Goal: Task Accomplishment & Management: Complete application form

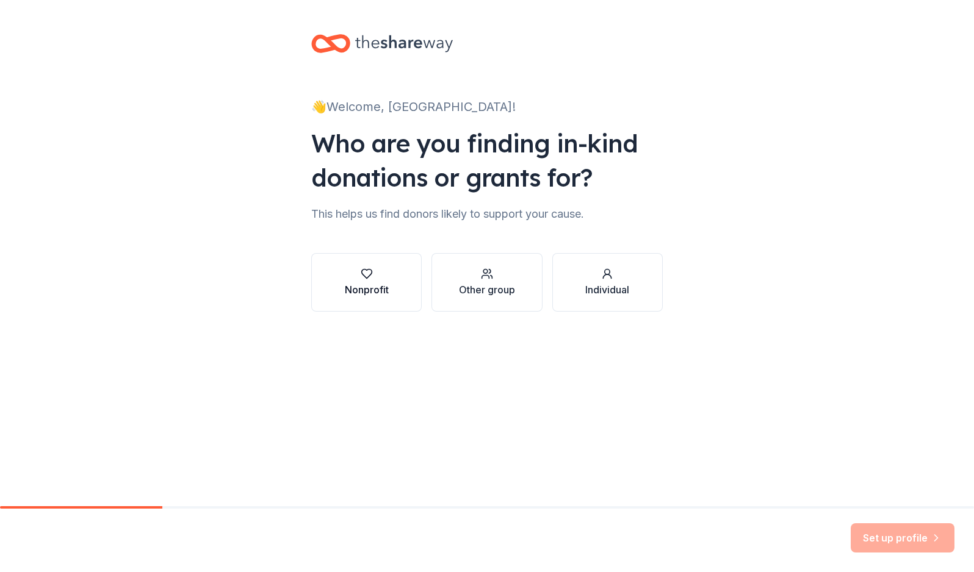
click at [361, 290] on div "Nonprofit" at bounding box center [367, 289] width 44 height 15
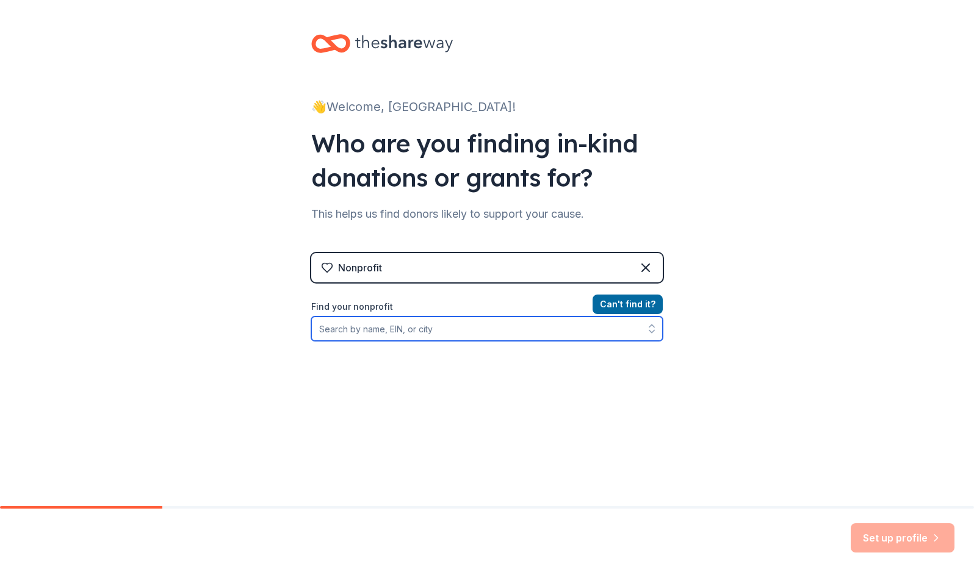
click at [372, 329] on input "Find your nonprofit" at bounding box center [486, 329] width 351 height 24
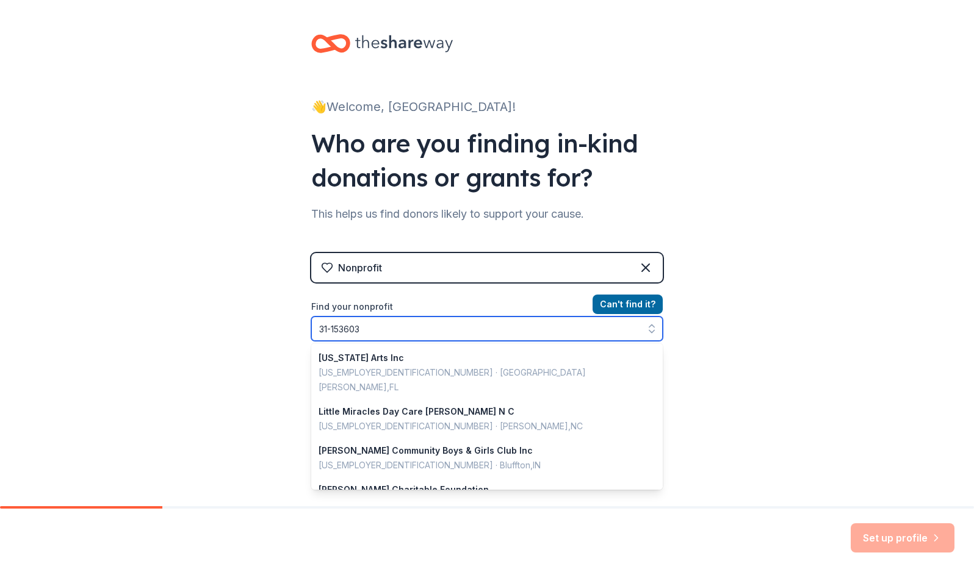
type input "[US_EMPLOYER_IDENTIFICATION_NUMBER]"
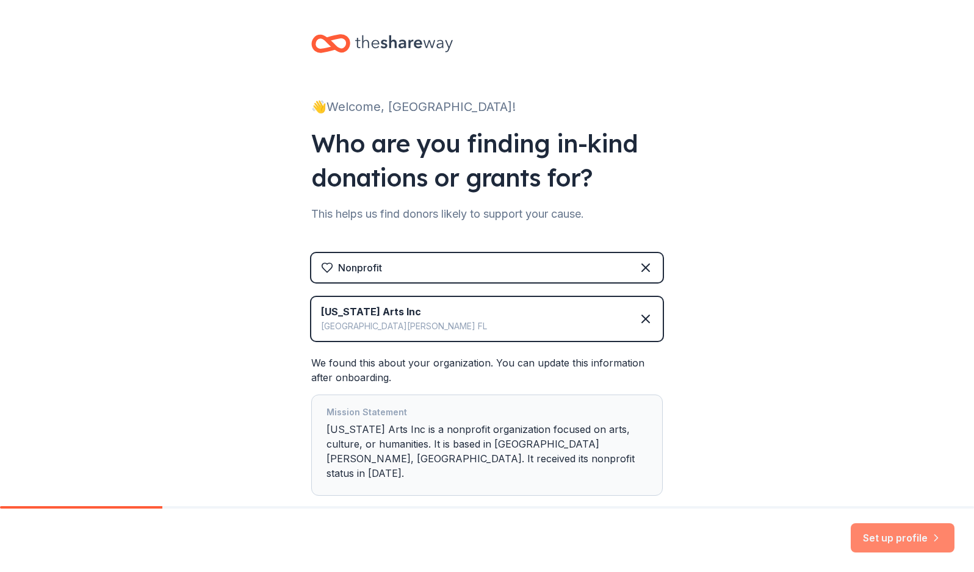
click at [885, 539] on button "Set up profile" at bounding box center [902, 537] width 104 height 29
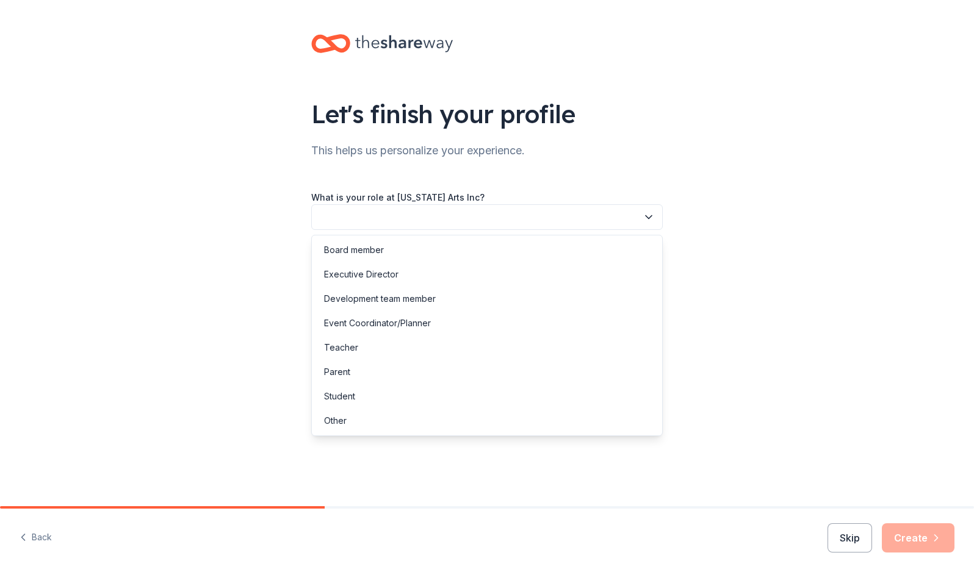
click at [576, 206] on button "button" at bounding box center [486, 217] width 351 height 26
click at [484, 274] on div "Executive Director" at bounding box center [486, 274] width 345 height 24
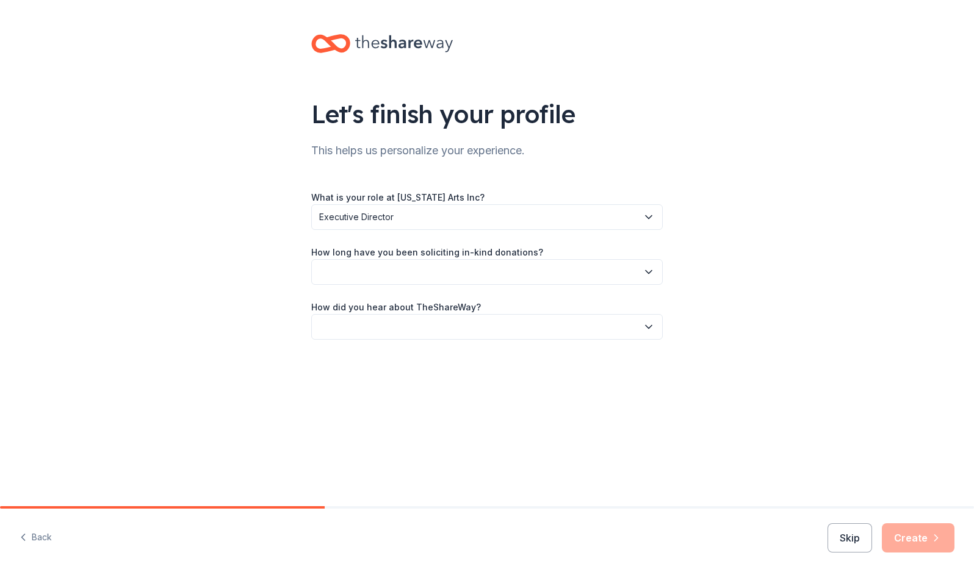
click at [490, 271] on button "button" at bounding box center [486, 272] width 351 height 26
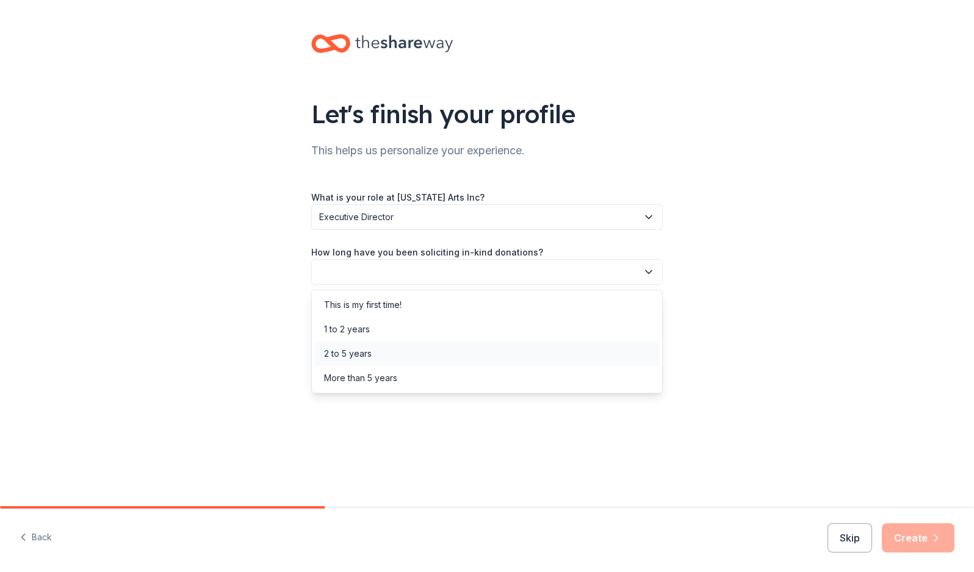
click at [422, 360] on div "2 to 5 years" at bounding box center [486, 354] width 345 height 24
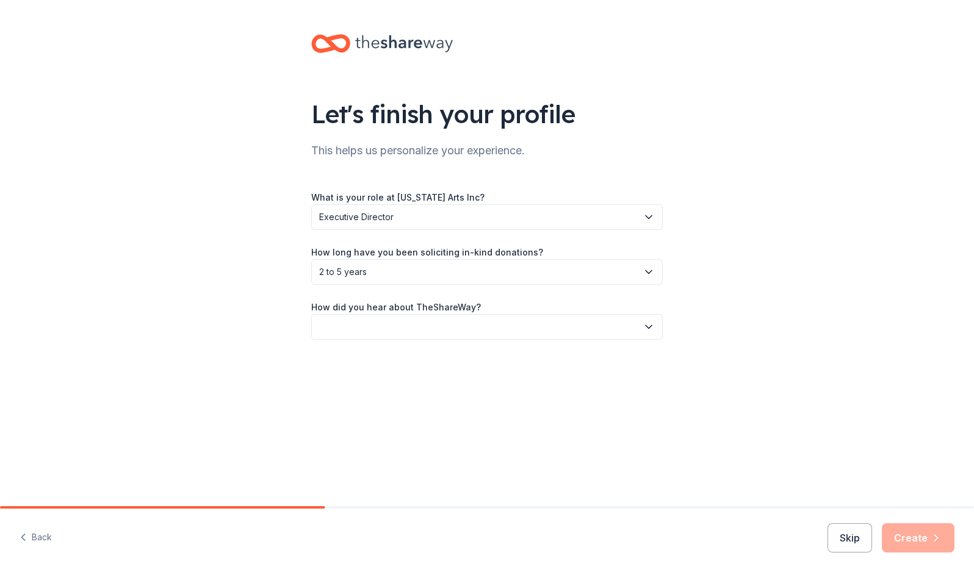
click at [428, 324] on button "button" at bounding box center [486, 327] width 351 height 26
click at [411, 386] on div "Online search" at bounding box center [486, 384] width 345 height 24
click at [926, 540] on button "Create" at bounding box center [918, 537] width 73 height 29
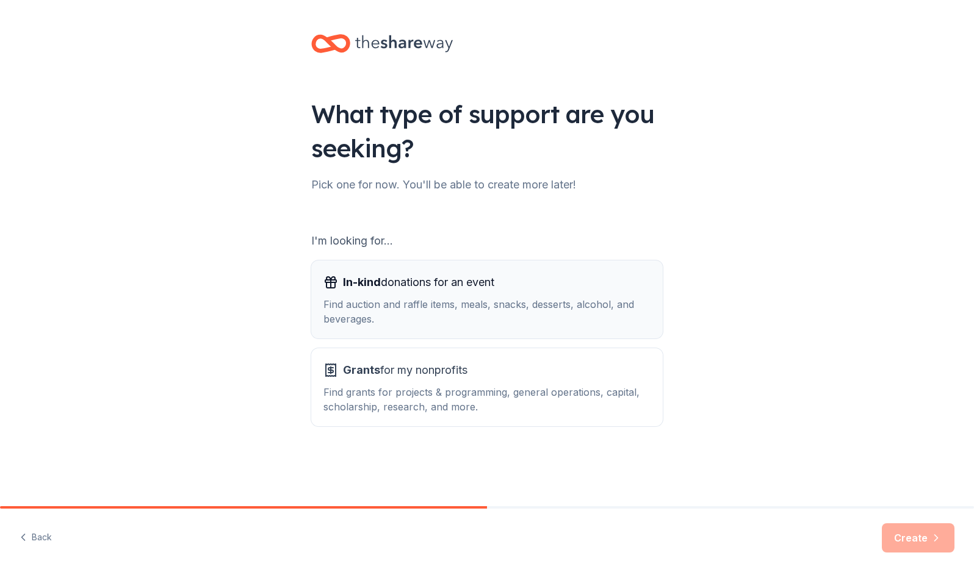
click at [471, 309] on div "Find auction and raffle items, meals, snacks, desserts, alcohol, and beverages." at bounding box center [486, 311] width 327 height 29
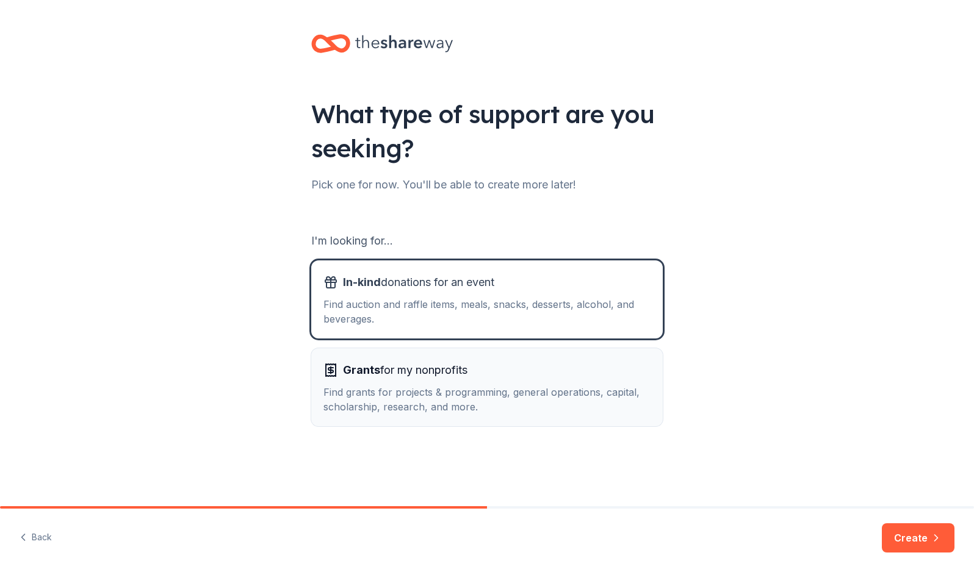
click at [480, 379] on div "Grants for my nonprofits Find grants for projects & programming, general operat…" at bounding box center [486, 388] width 327 height 54
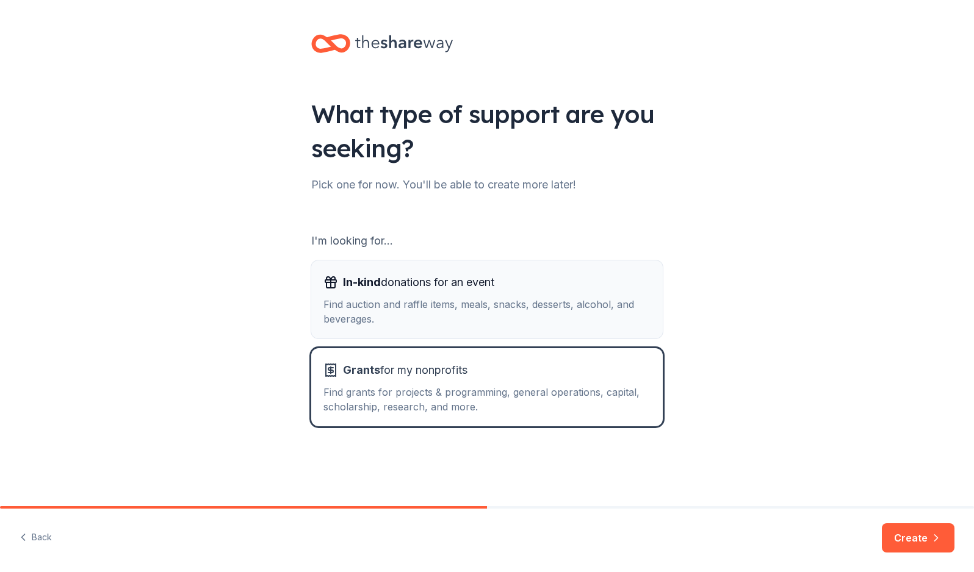
click at [477, 287] on span "In-kind donations for an event" at bounding box center [418, 283] width 151 height 20
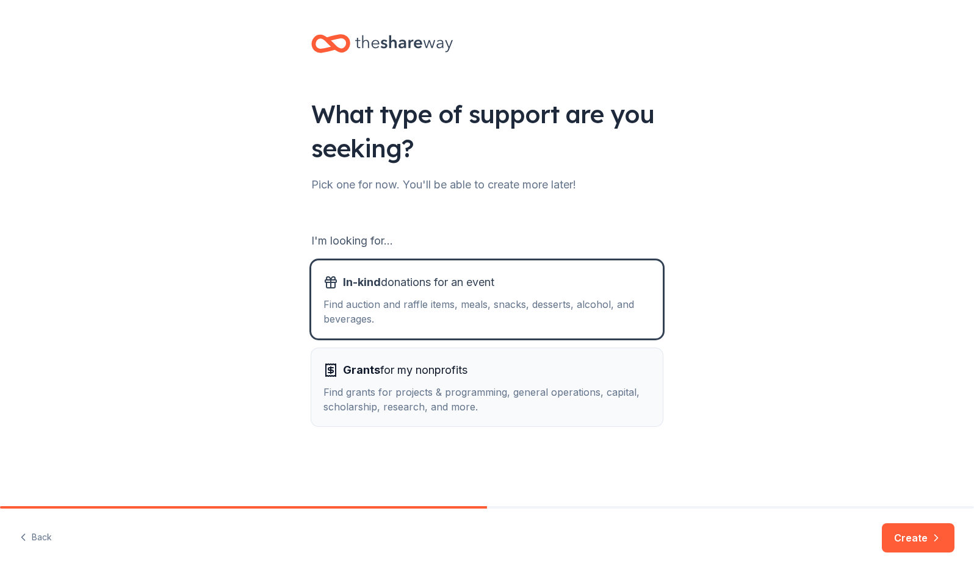
click at [493, 357] on button "Grants for my nonprofits Find grants for projects & programming, general operat…" at bounding box center [486, 387] width 351 height 78
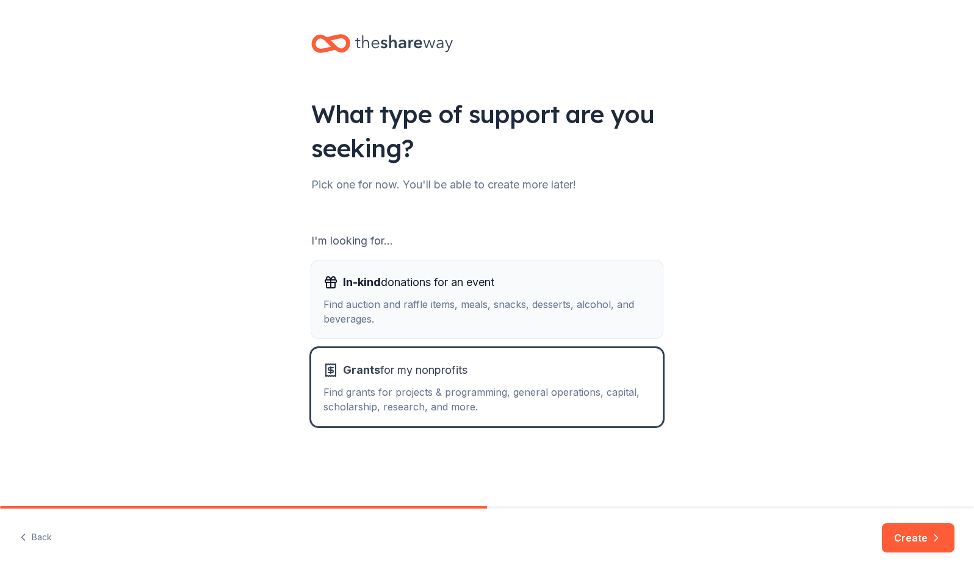
click at [497, 320] on div "Find auction and raffle items, meals, snacks, desserts, alcohol, and beverages." at bounding box center [486, 311] width 327 height 29
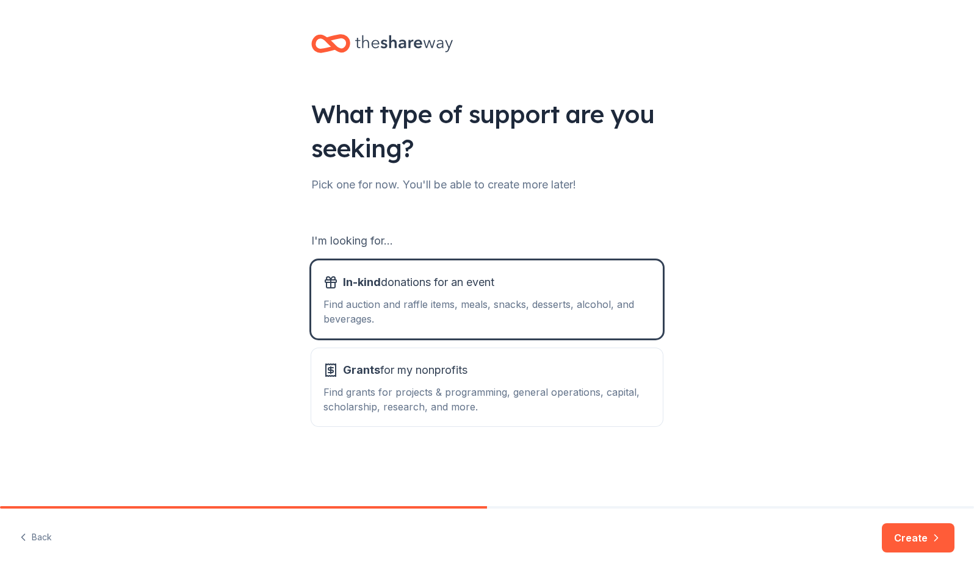
click at [918, 543] on button "Create" at bounding box center [918, 537] width 73 height 29
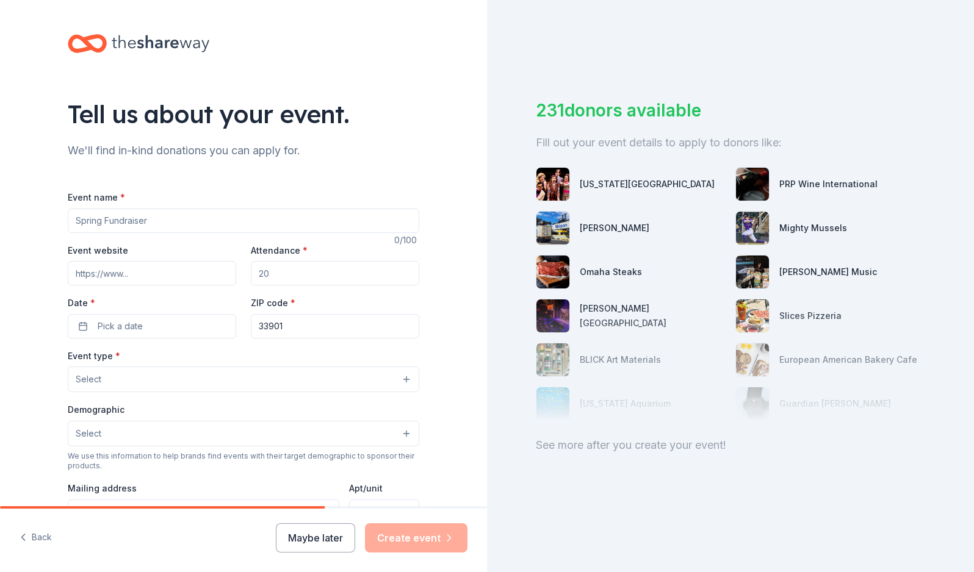
click at [122, 217] on input "Event name *" at bounding box center [243, 221] width 351 height 24
click at [207, 271] on input "Event website" at bounding box center [152, 273] width 168 height 24
type input "[DOMAIN_NAME]"
click at [307, 280] on input "Attendance *" at bounding box center [335, 273] width 168 height 24
drag, startPoint x: 306, startPoint y: 276, endPoint x: 199, endPoint y: 262, distance: 107.8
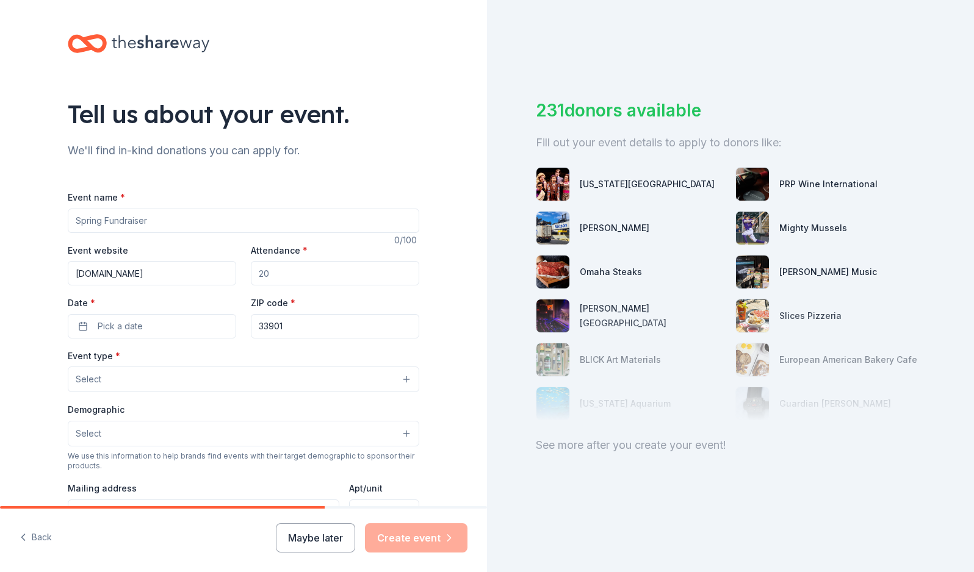
click at [199, 262] on div "Event website [DOMAIN_NAME] Attendance * Date * Pick a date ZIP code * 33901" at bounding box center [243, 291] width 351 height 96
type input "120"
click at [195, 323] on button "Pick a date" at bounding box center [152, 326] width 168 height 24
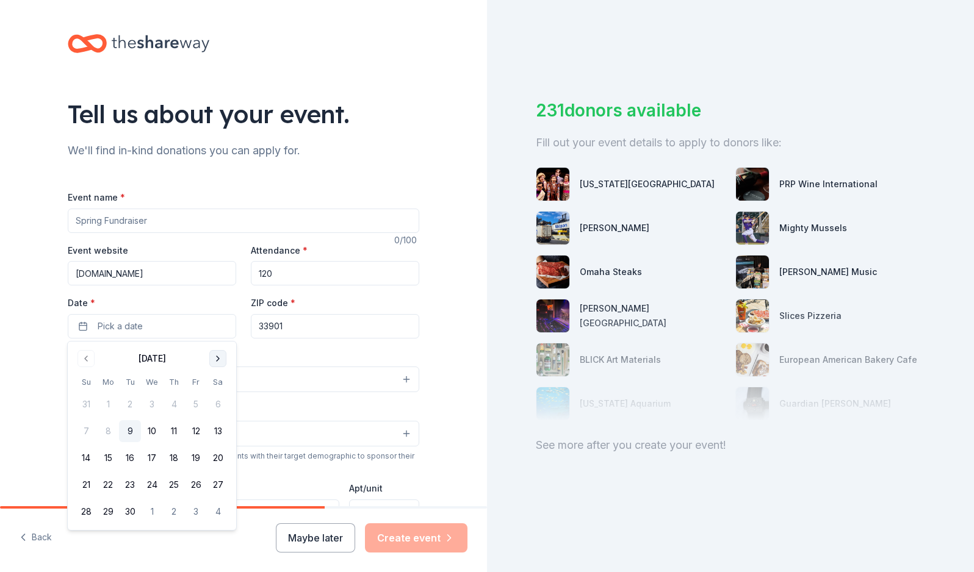
click at [217, 354] on button "Go to next month" at bounding box center [217, 358] width 17 height 17
click at [219, 458] on button "15" at bounding box center [218, 458] width 22 height 22
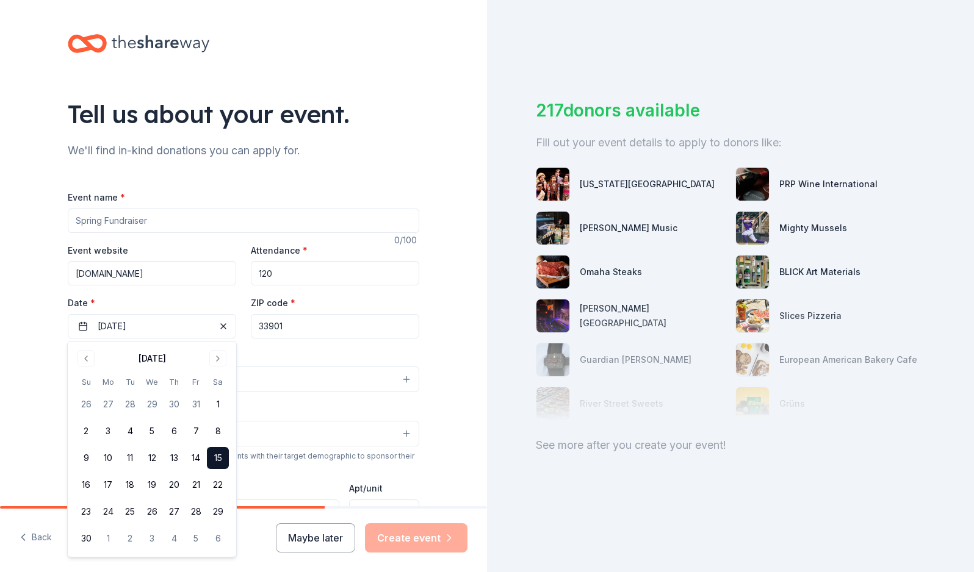
click at [273, 358] on div "Event type * Select" at bounding box center [243, 370] width 351 height 45
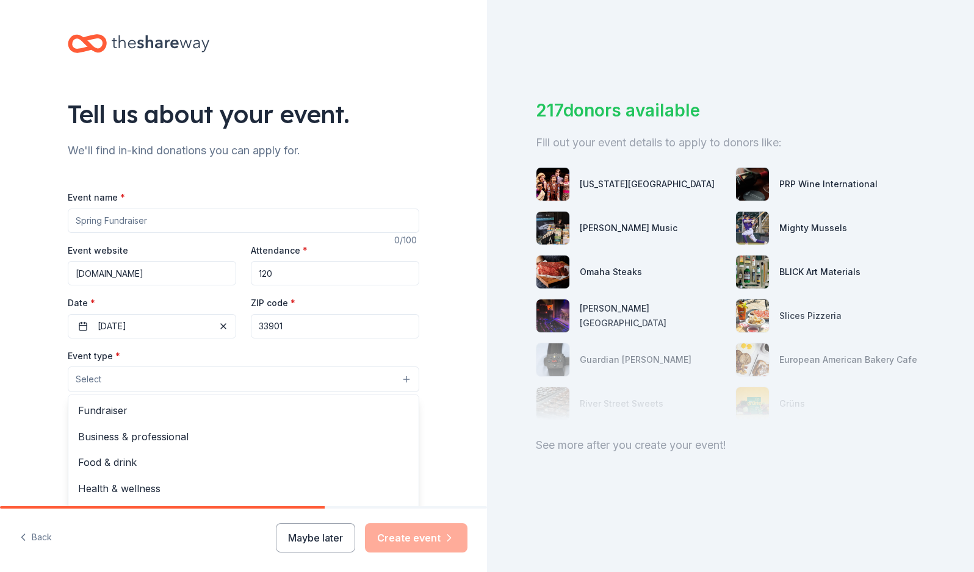
click at [265, 381] on button "Select" at bounding box center [243, 380] width 351 height 26
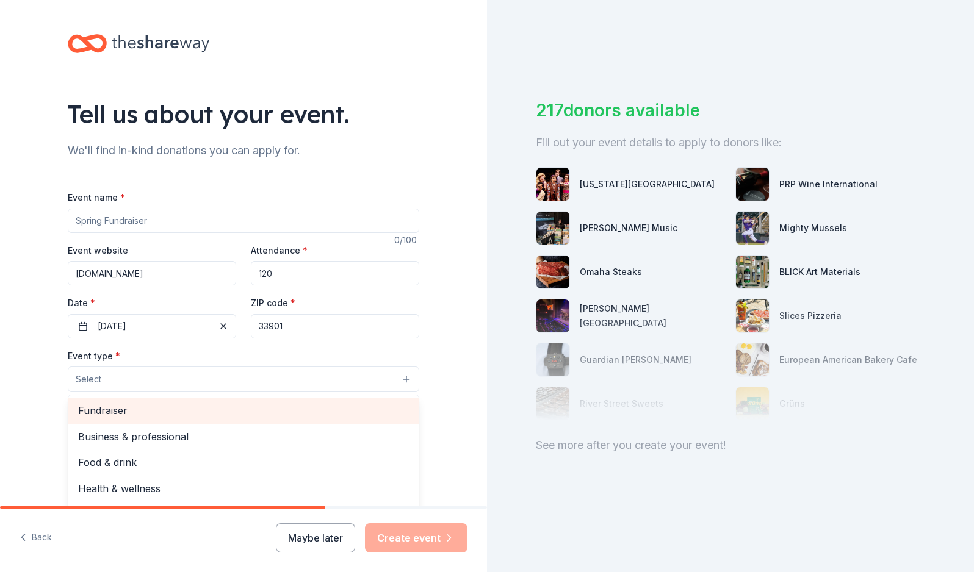
click at [127, 408] on span "Fundraiser" at bounding box center [243, 411] width 331 height 16
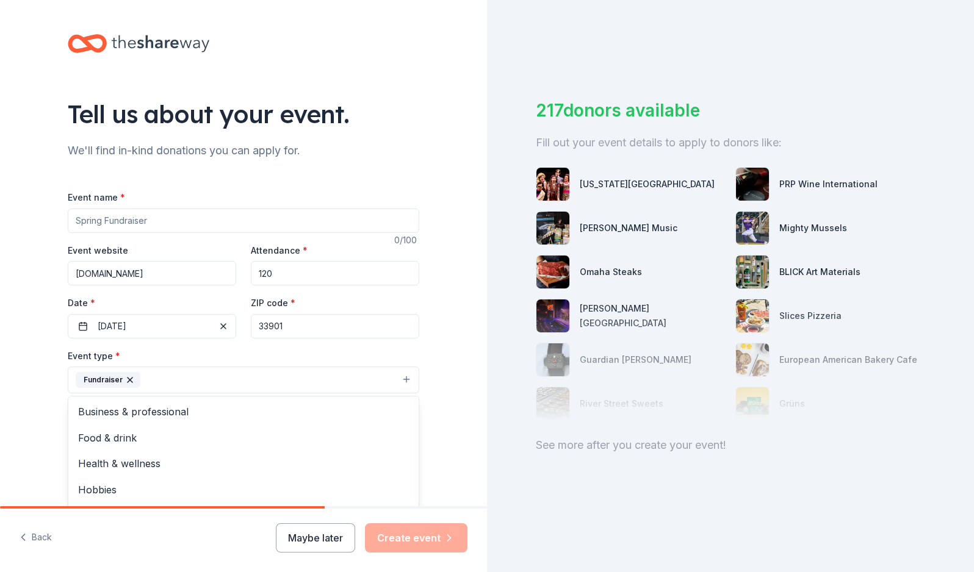
click at [450, 386] on div "Tell us about your event. We'll find in-kind donations you can apply for. Event…" at bounding box center [243, 406] width 487 height 813
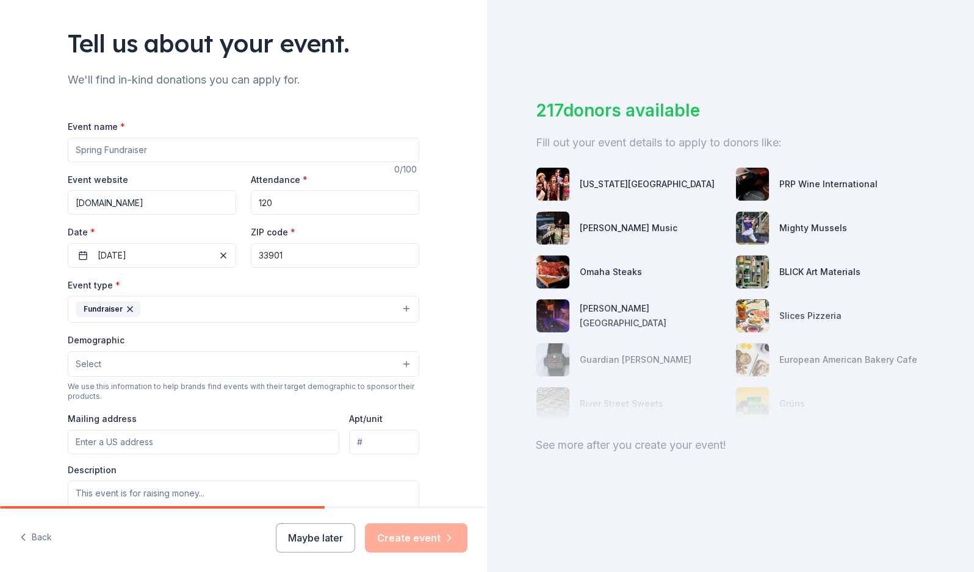
scroll to position [81, 0]
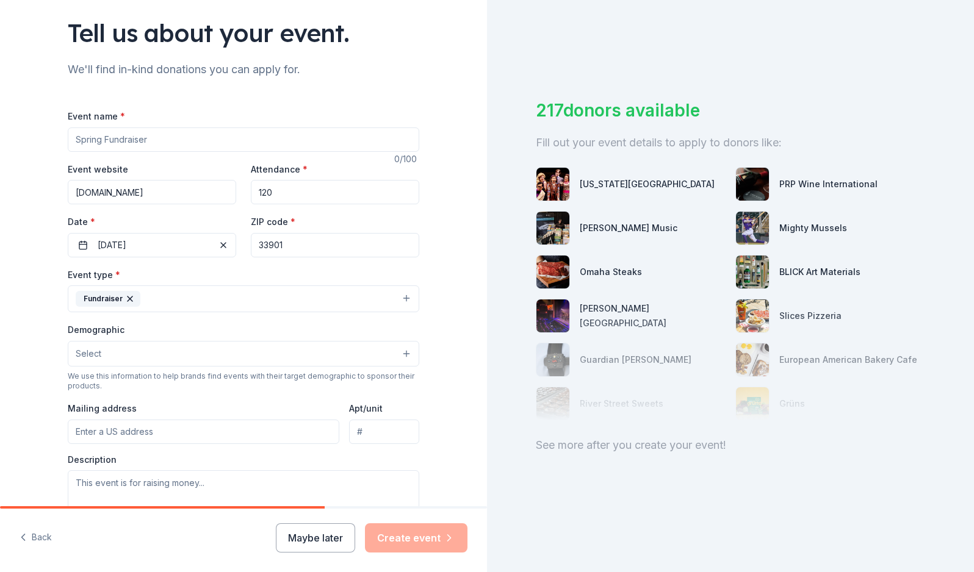
click at [239, 359] on button "Select" at bounding box center [243, 354] width 351 height 26
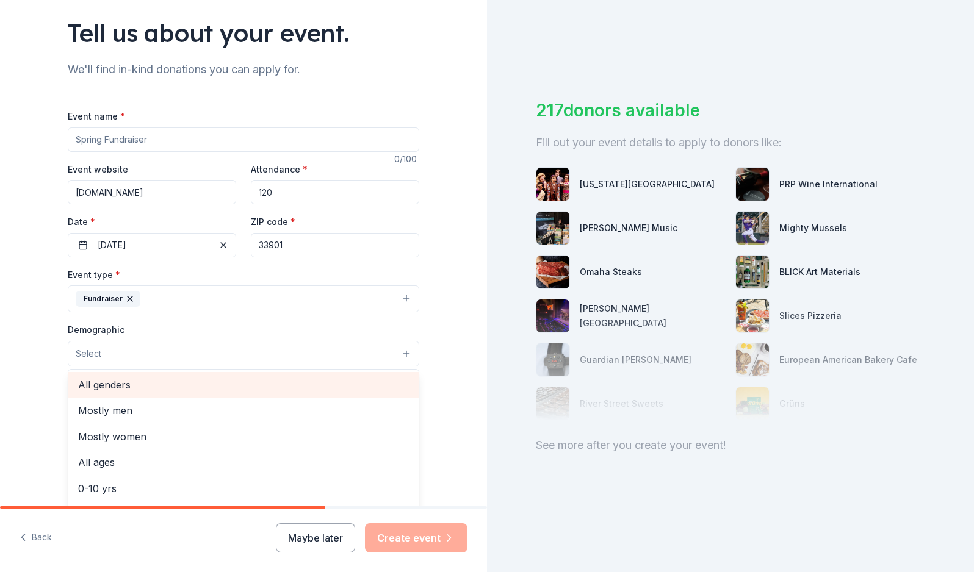
click at [209, 387] on span "All genders" at bounding box center [243, 385] width 331 height 16
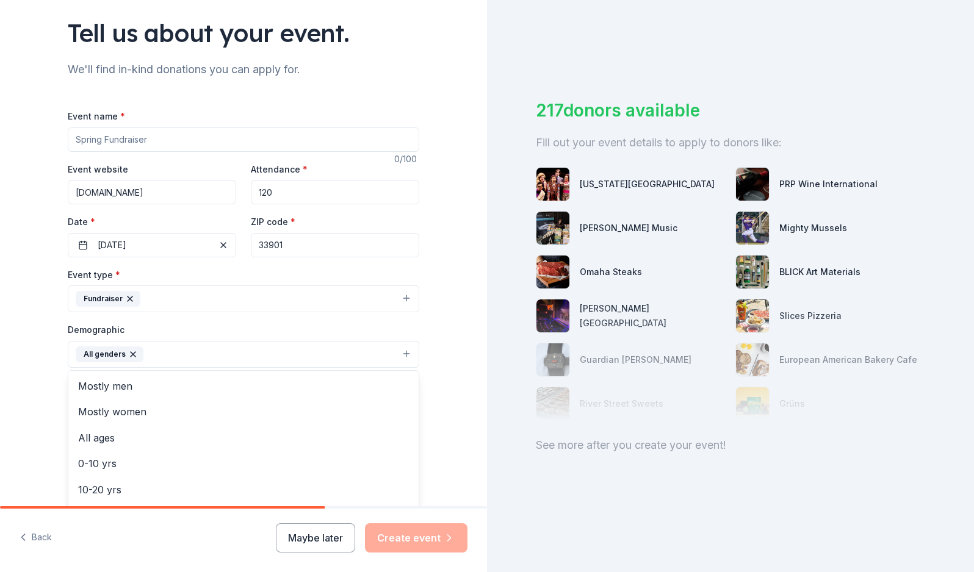
click at [470, 340] on div "Tell us about your event. We'll find in-kind donations you can apply for. Event…" at bounding box center [243, 326] width 487 height 814
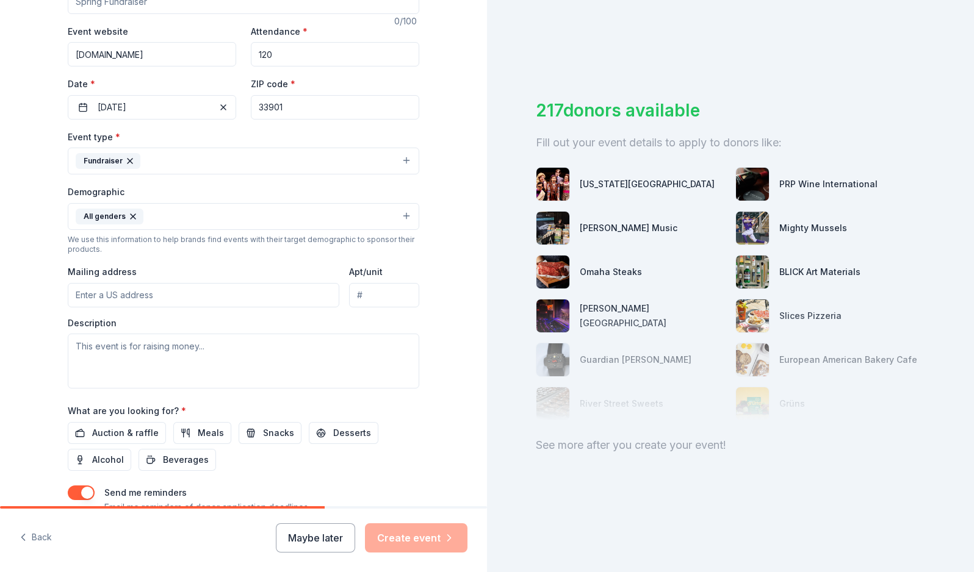
scroll to position [224, 0]
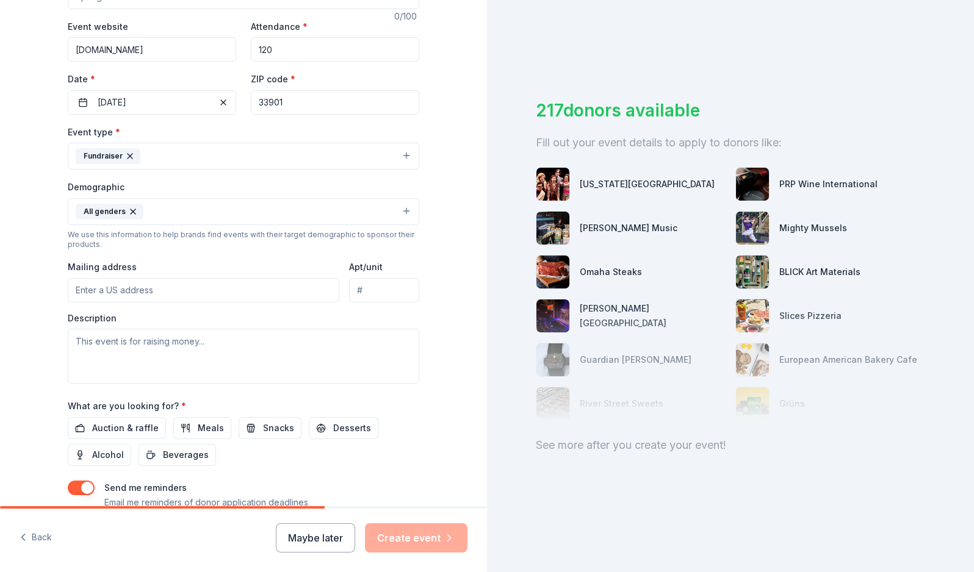
click at [186, 220] on button "All genders" at bounding box center [243, 211] width 351 height 27
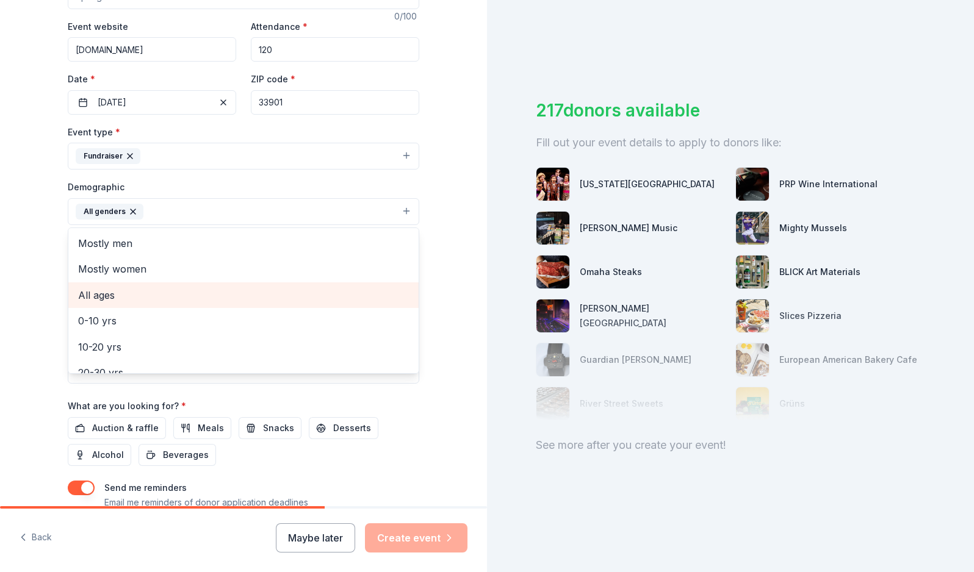
click at [132, 293] on span "All ages" at bounding box center [243, 295] width 331 height 16
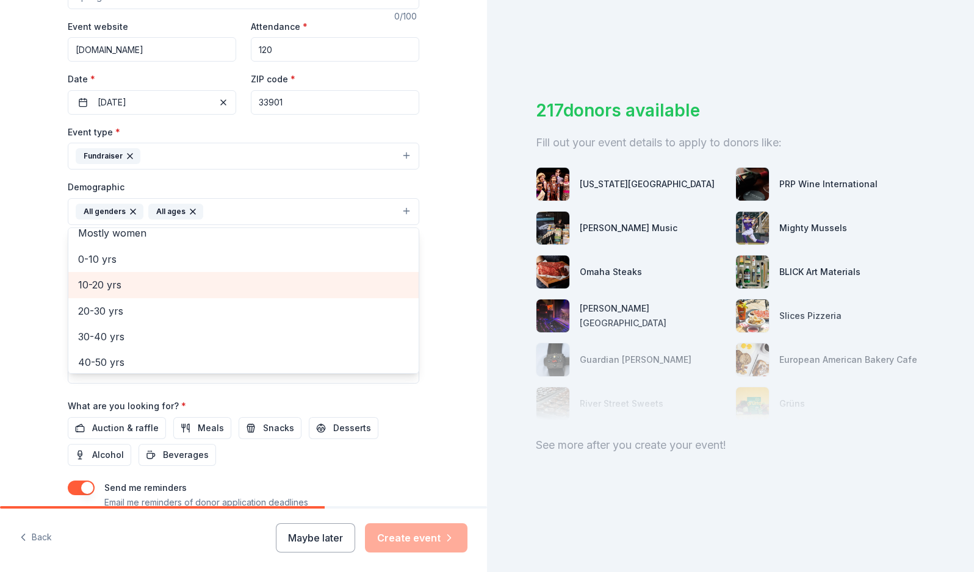
scroll to position [40, 0]
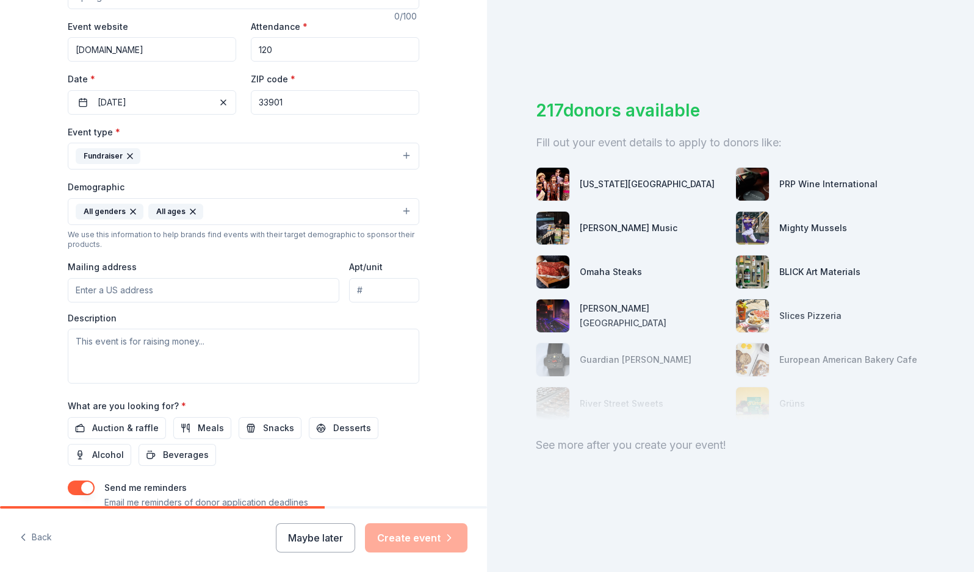
click at [188, 210] on icon "button" at bounding box center [193, 212] width 10 height 10
click at [195, 215] on button "All genders" at bounding box center [243, 211] width 351 height 27
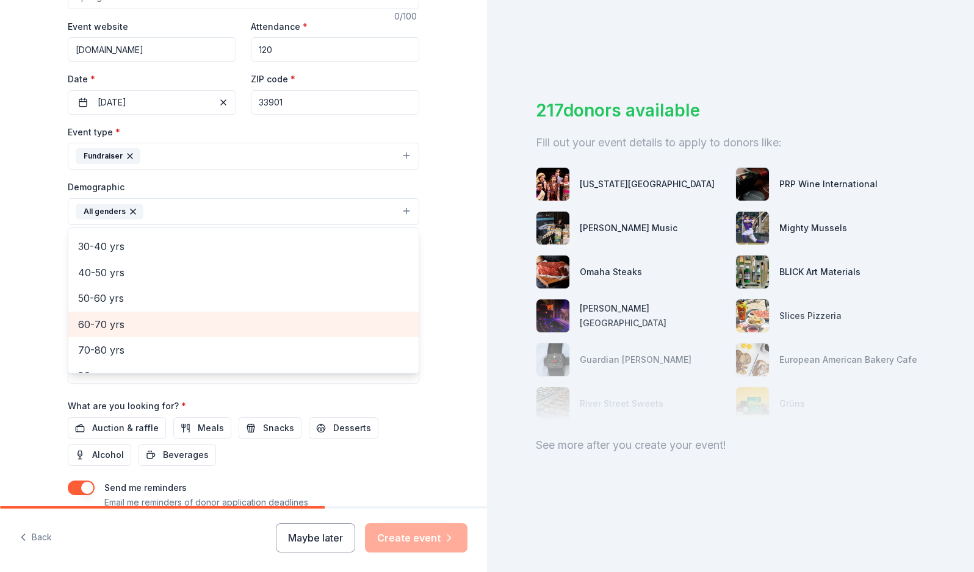
scroll to position [165, 0]
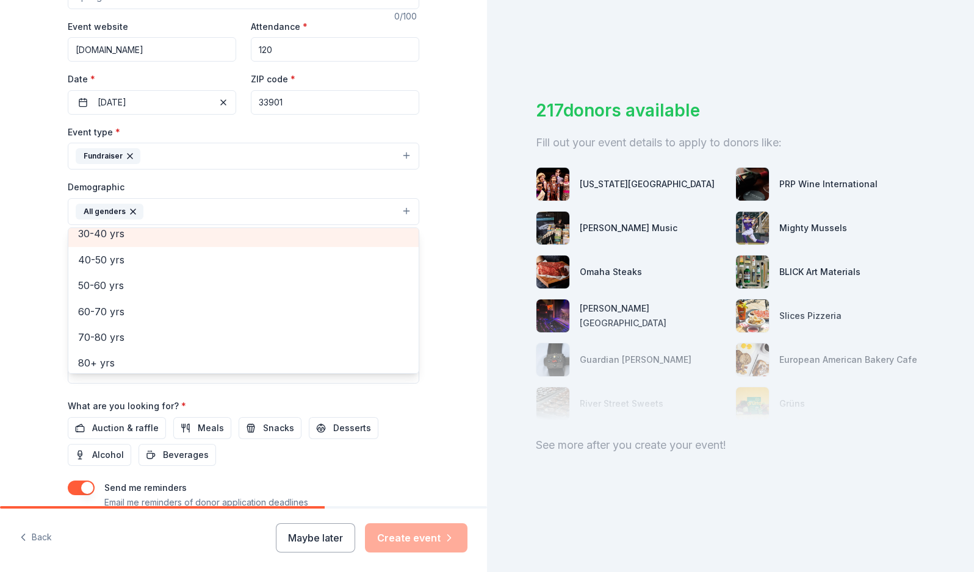
click at [123, 232] on div "30-40 yrs" at bounding box center [243, 234] width 350 height 26
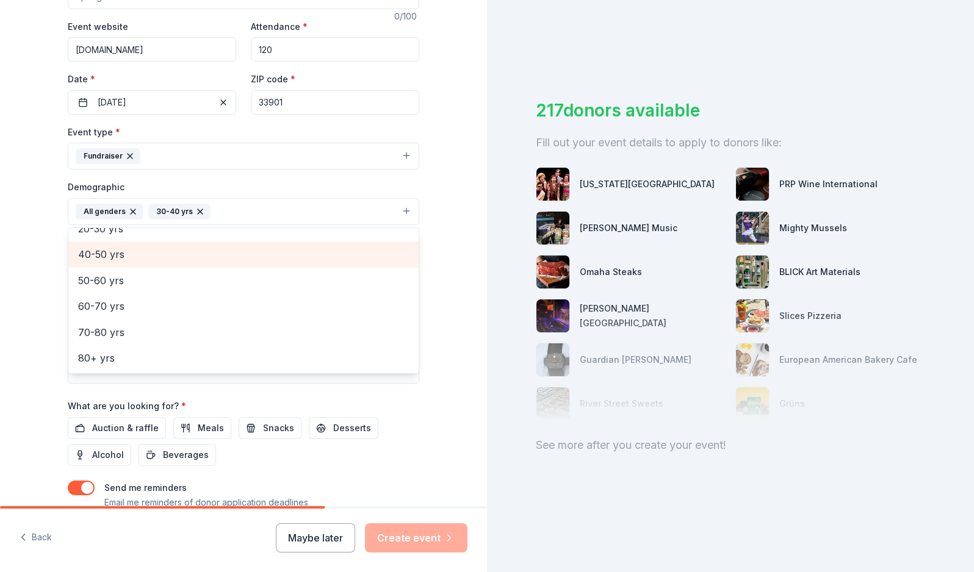
click at [190, 262] on span "40-50 yrs" at bounding box center [243, 254] width 331 height 16
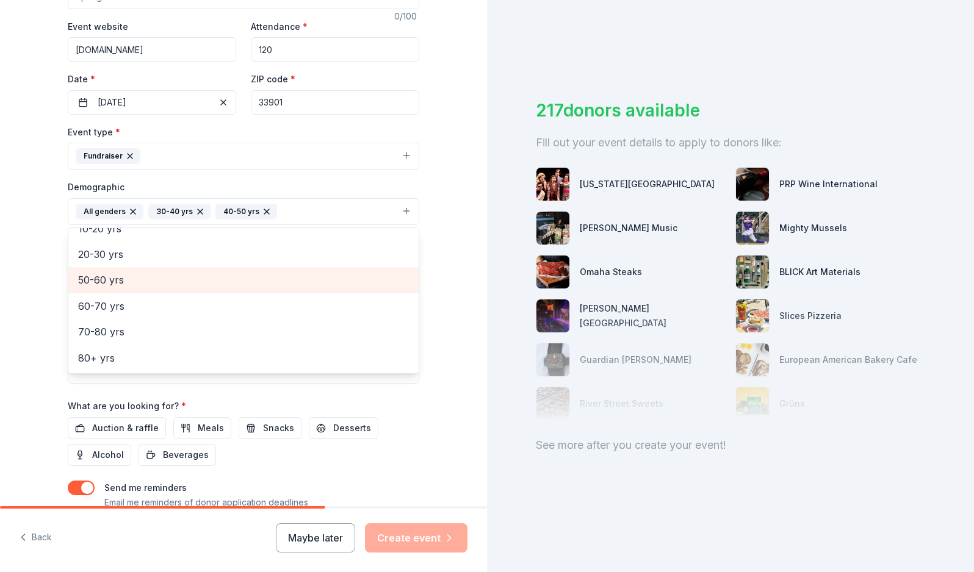
click at [224, 281] on span "50-60 yrs" at bounding box center [243, 280] width 331 height 16
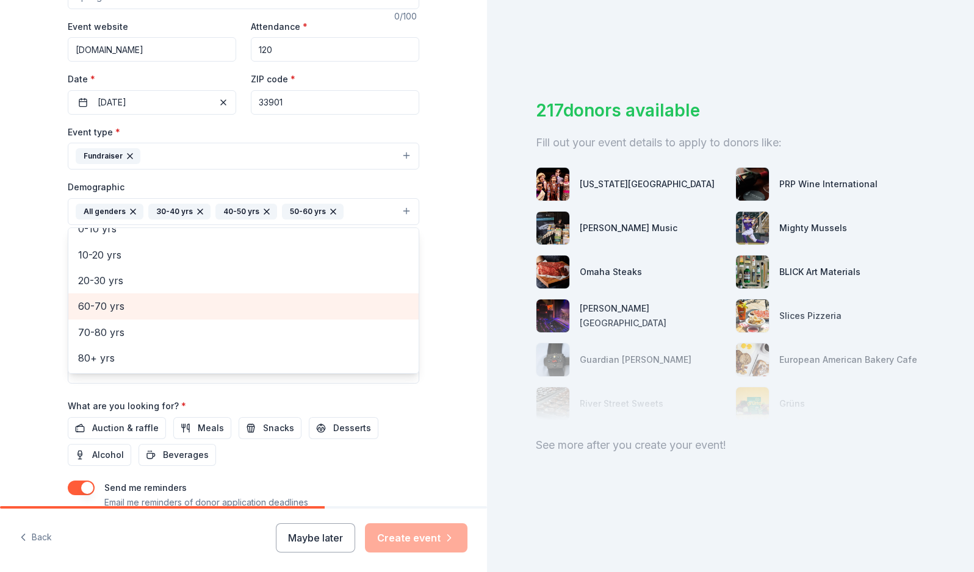
click at [167, 304] on span "60-70 yrs" at bounding box center [243, 306] width 331 height 16
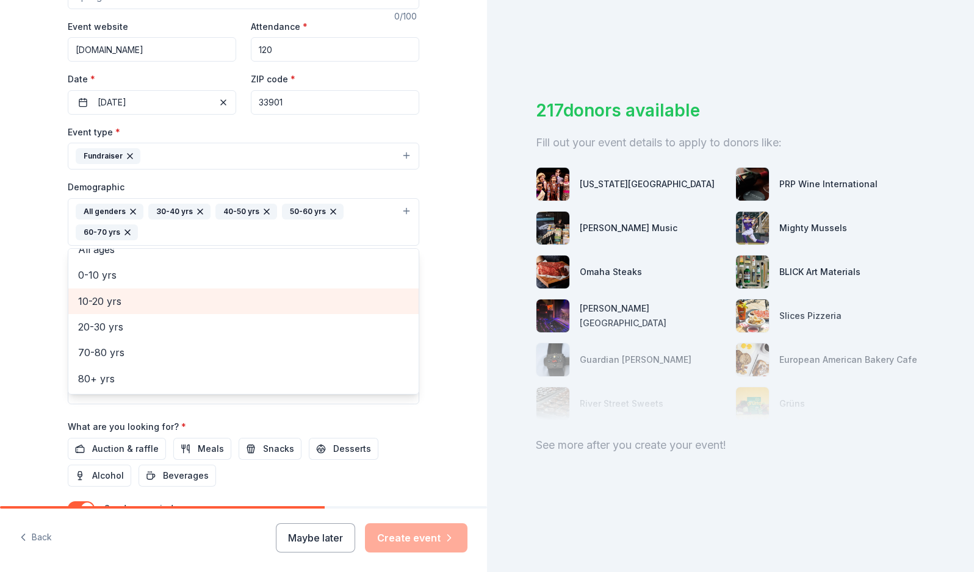
scroll to position [66, 0]
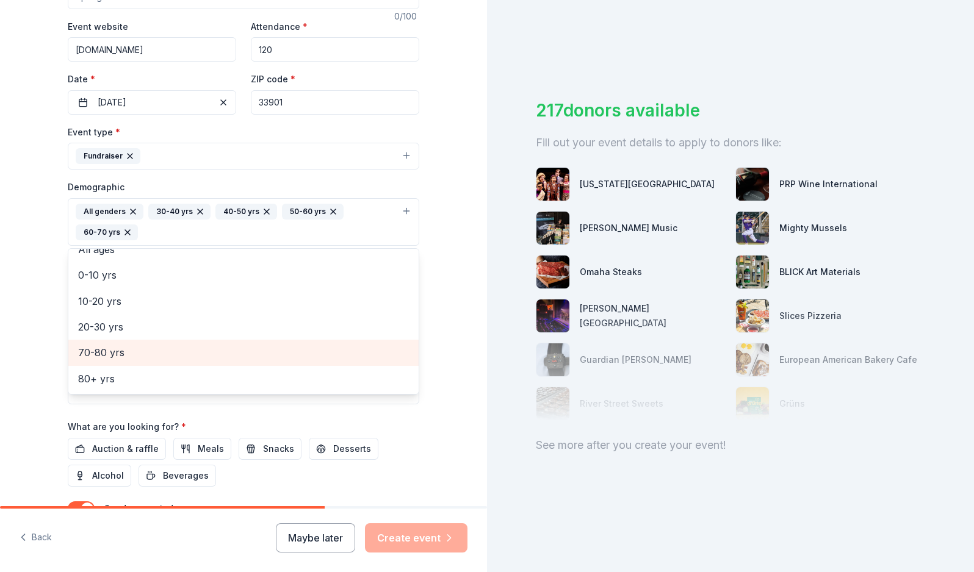
click at [168, 354] on span "70-80 yrs" at bounding box center [243, 353] width 331 height 16
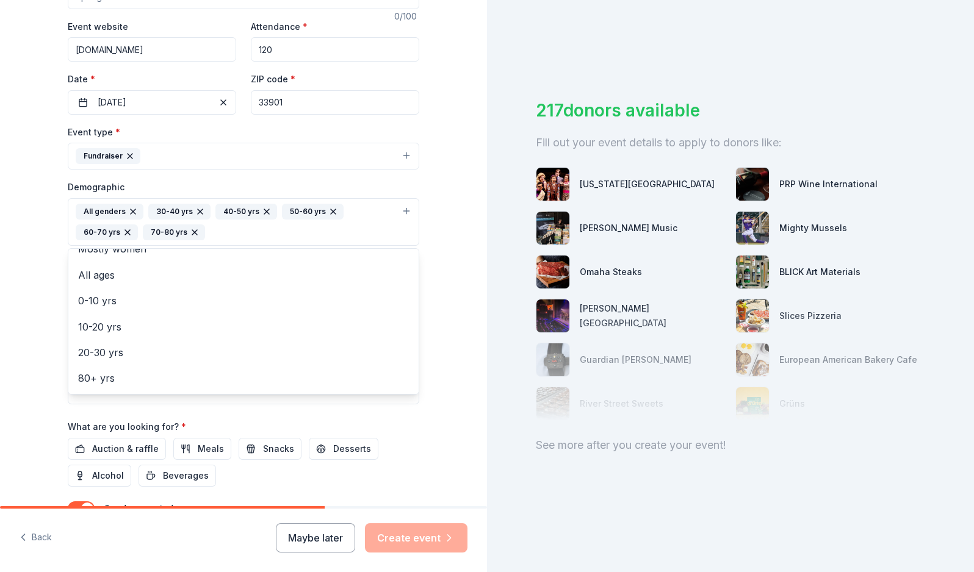
click at [467, 298] on div "Tell us about your event. We'll find in-kind donations you can apply for. Event…" at bounding box center [243, 193] width 487 height 835
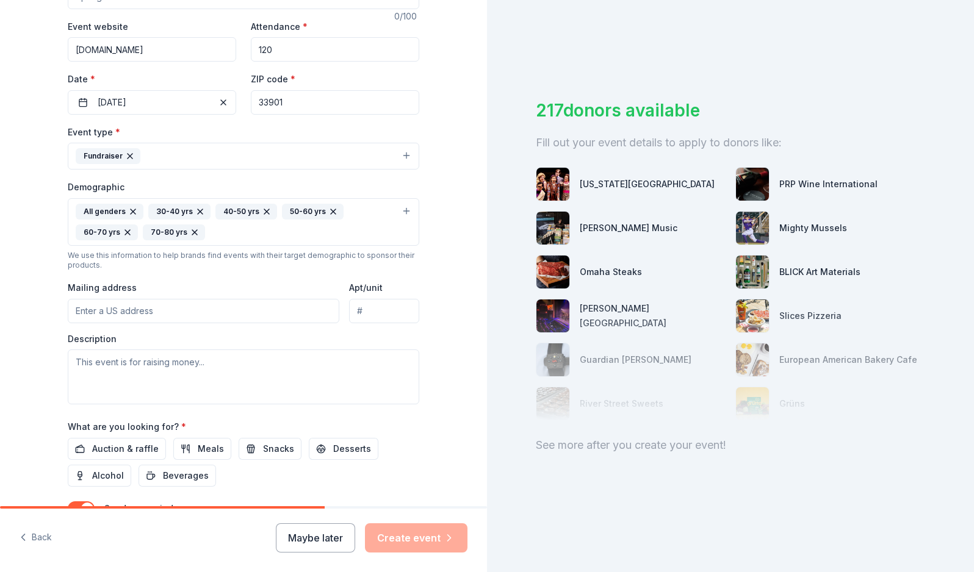
click at [276, 319] on input "Mailing address" at bounding box center [203, 311] width 271 height 24
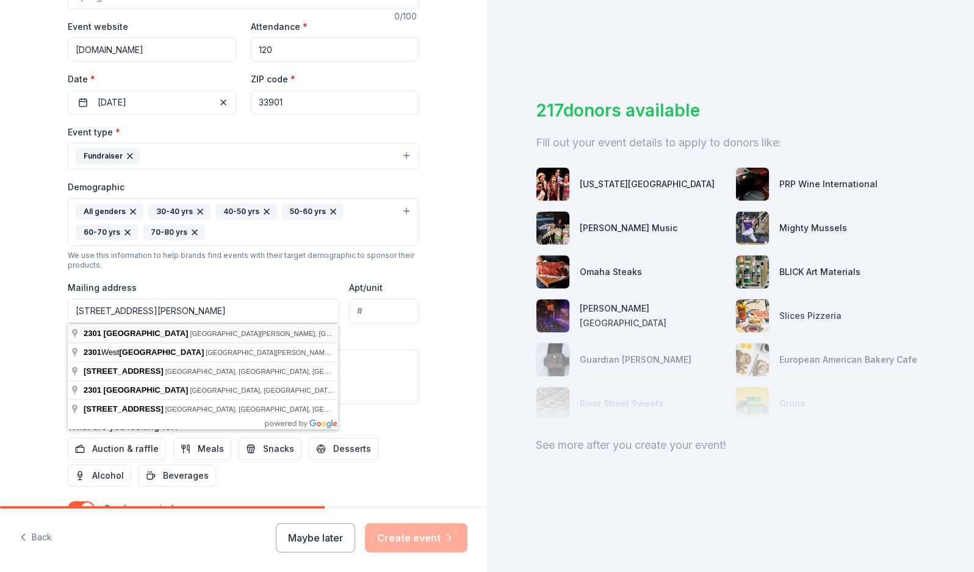
type input "[STREET_ADDRESS][PERSON_NAME]"
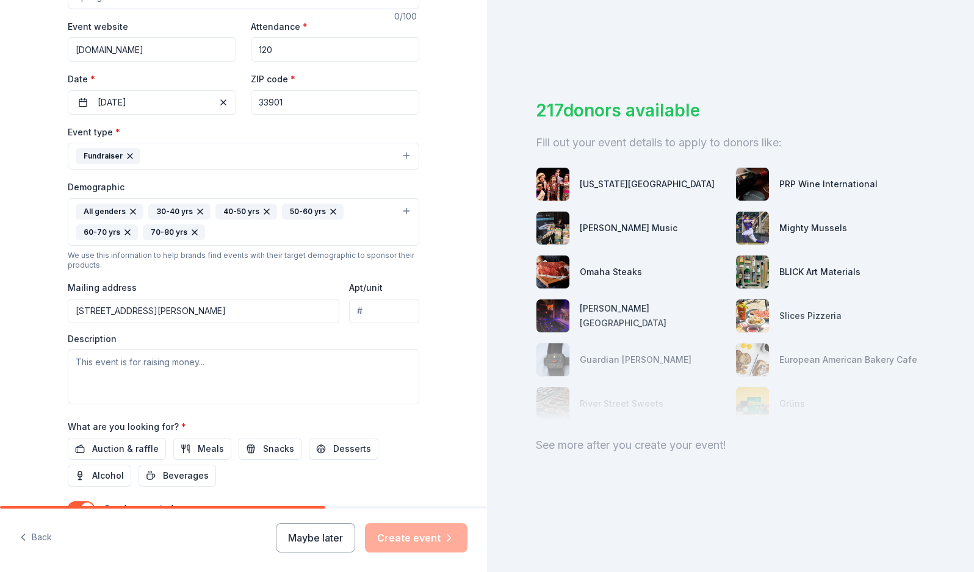
scroll to position [329, 0]
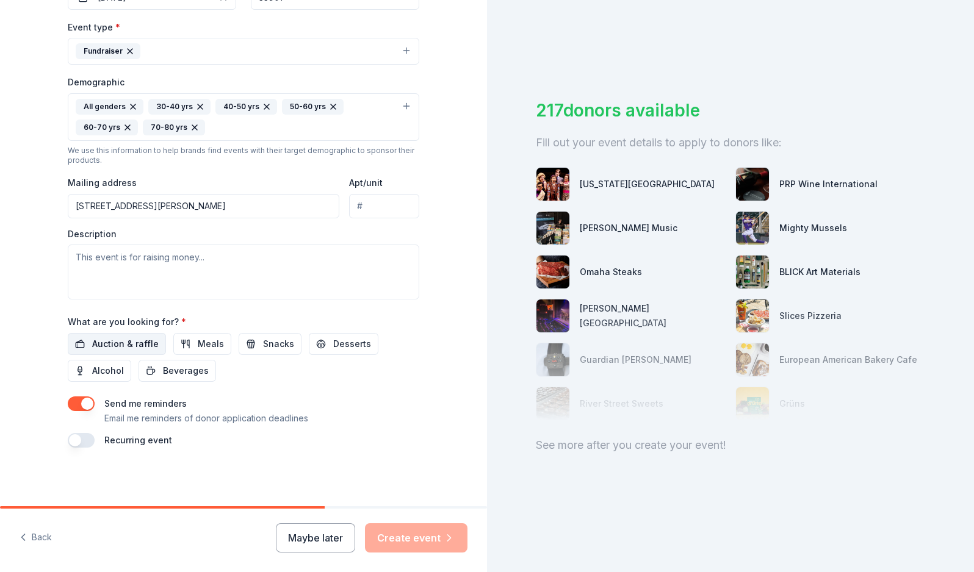
click at [134, 343] on span "Auction & raffle" at bounding box center [125, 344] width 66 height 15
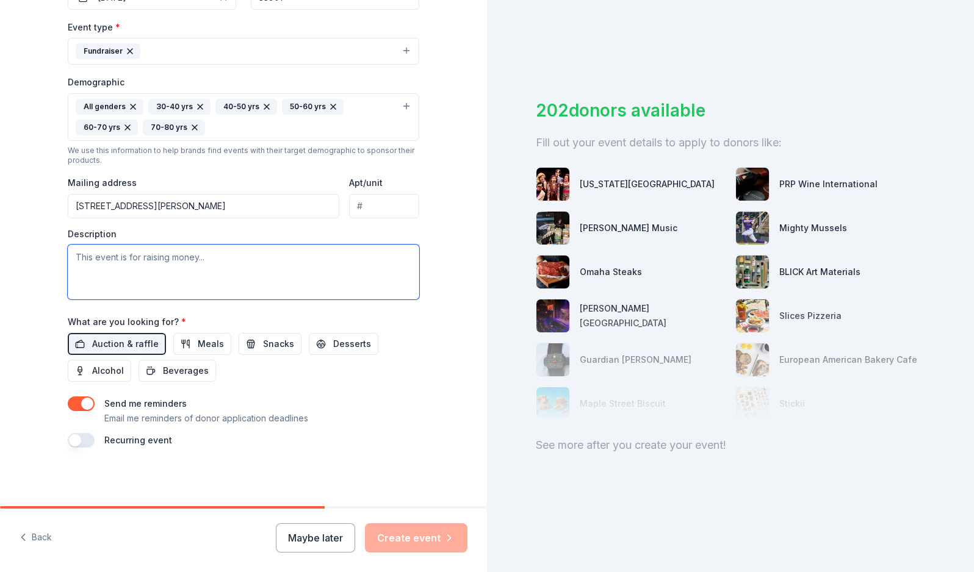
click at [123, 291] on textarea at bounding box center [243, 272] width 351 height 55
paste textarea "an evening of exquisite food and drinks while supporting the arts! Don’t miss t…"
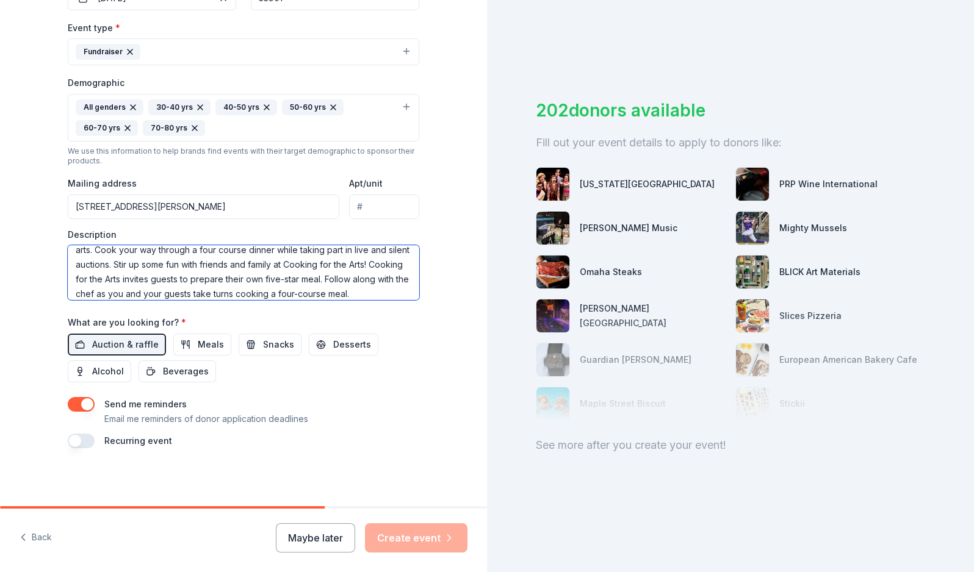
scroll to position [0, 0]
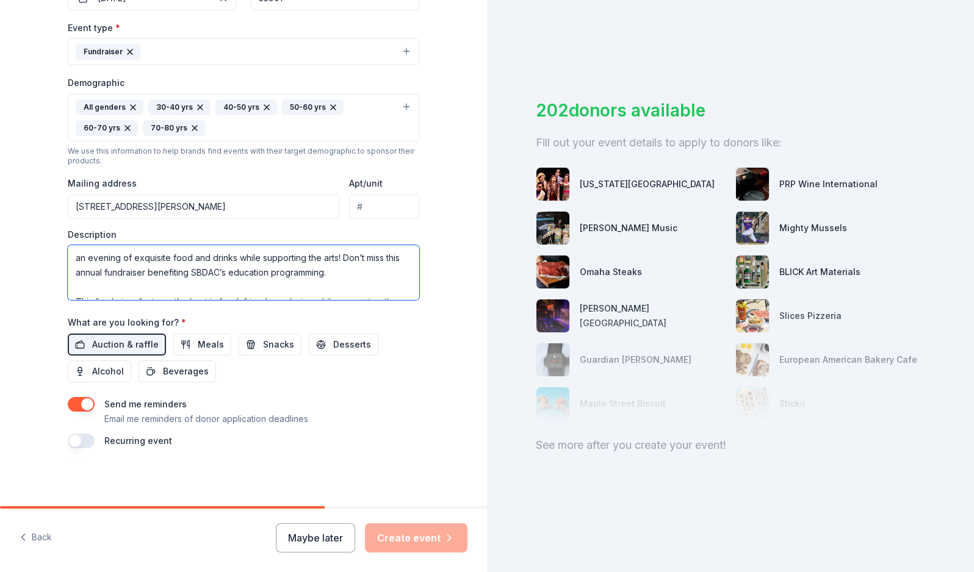
drag, startPoint x: 80, startPoint y: 259, endPoint x: 65, endPoint y: 257, distance: 15.3
click at [65, 257] on div "Tell us about your event. We'll find in-kind donations you can apply for. Event…" at bounding box center [243, 89] width 390 height 835
click at [346, 258] on textarea "An evening of exquisite food and drinks while supporting the arts! Don’t miss t…" at bounding box center [243, 272] width 351 height 55
click at [331, 262] on textarea "An evening of exquisite food and drinks while supporting the arts! Don’t miss t…" at bounding box center [243, 272] width 351 height 55
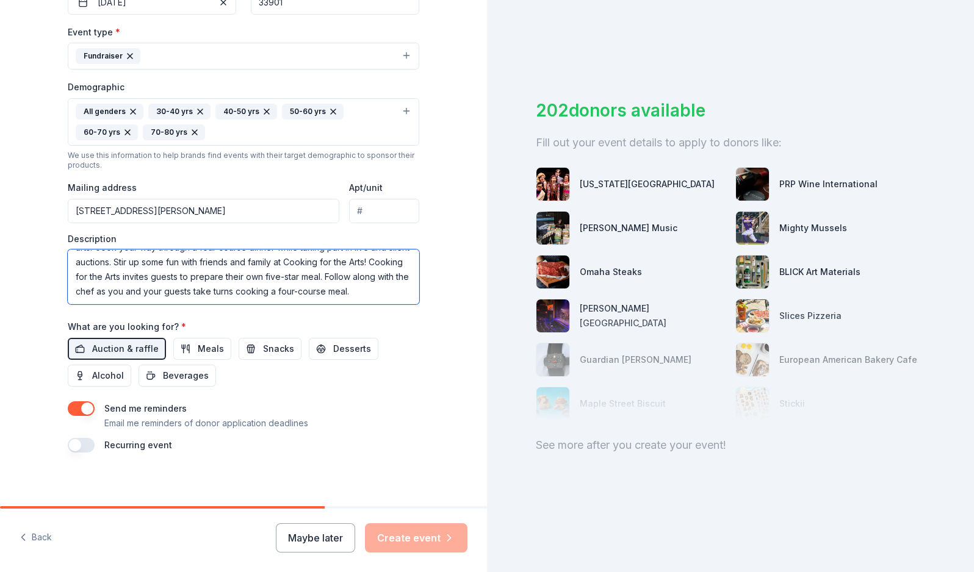
scroll to position [325, 0]
type textarea "An evening of exquisite food and drinks while supporting the arts--Don’t miss t…"
click at [404, 435] on div "Send me reminders Email me reminders of donor application deadlines Recurring e…" at bounding box center [243, 426] width 351 height 51
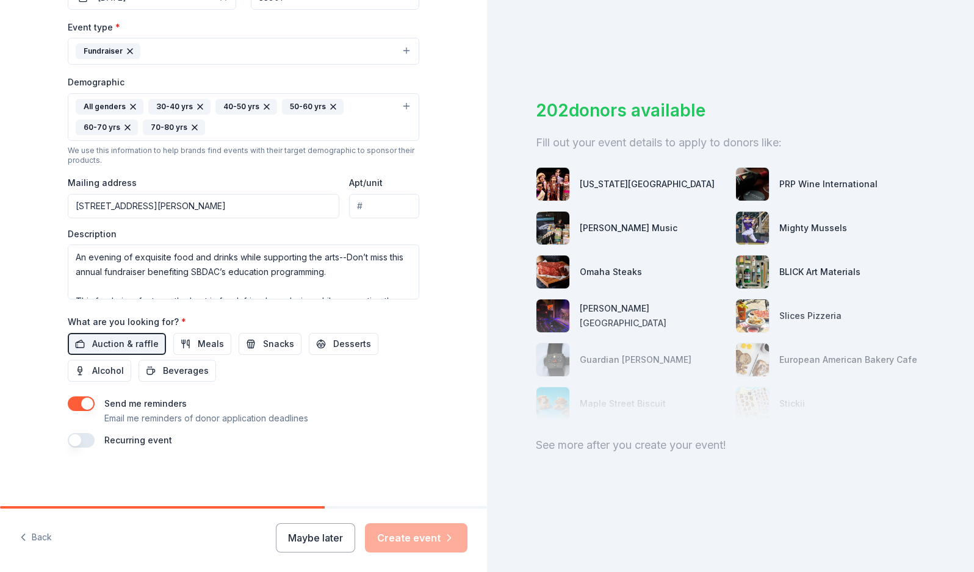
scroll to position [73, 0]
click at [416, 315] on div "What are you looking for? * Auction & raffle Meals Snacks Desserts Alcohol Beve…" at bounding box center [243, 348] width 351 height 68
click at [84, 439] on button "button" at bounding box center [81, 440] width 27 height 15
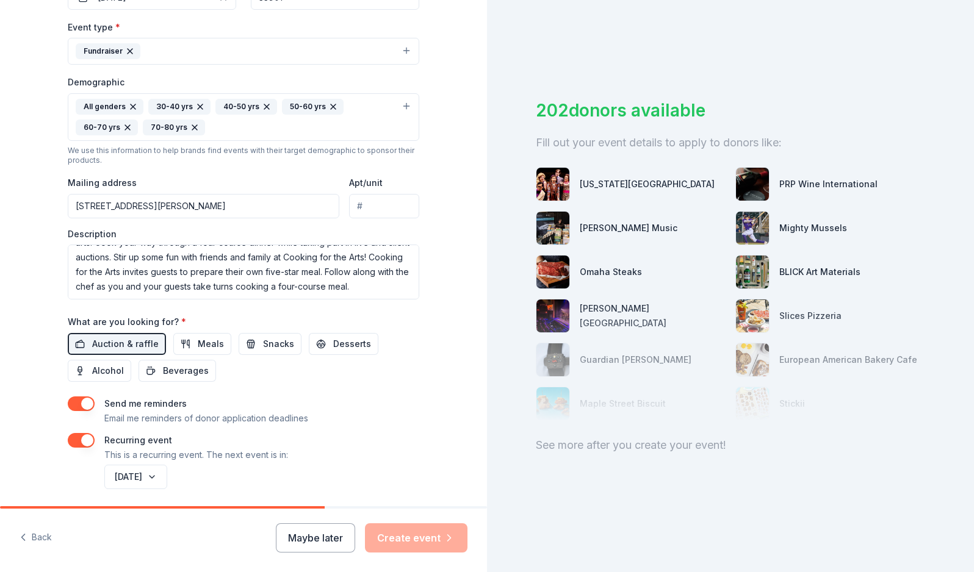
click at [84, 439] on button "button" at bounding box center [81, 440] width 27 height 15
click at [79, 437] on button "button" at bounding box center [81, 440] width 27 height 15
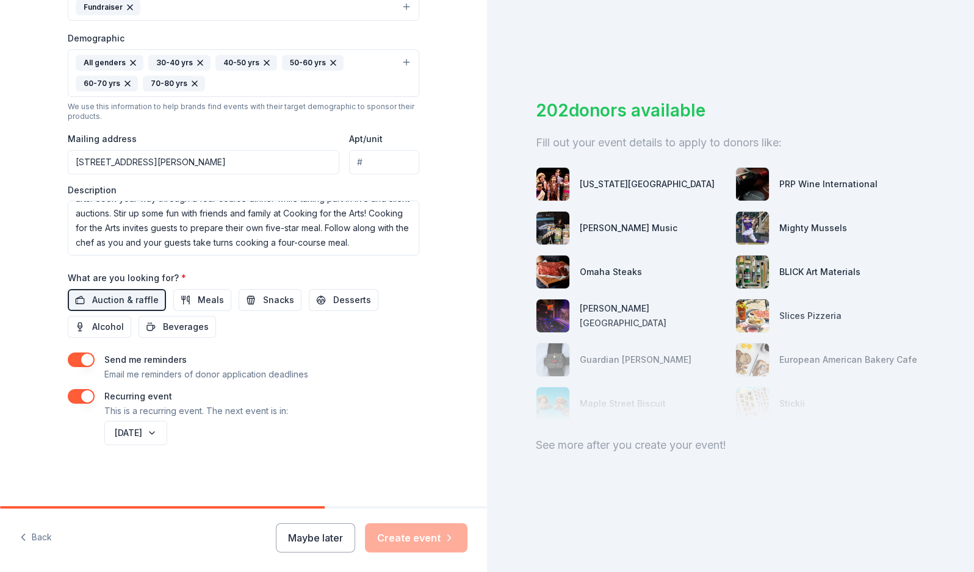
scroll to position [0, 0]
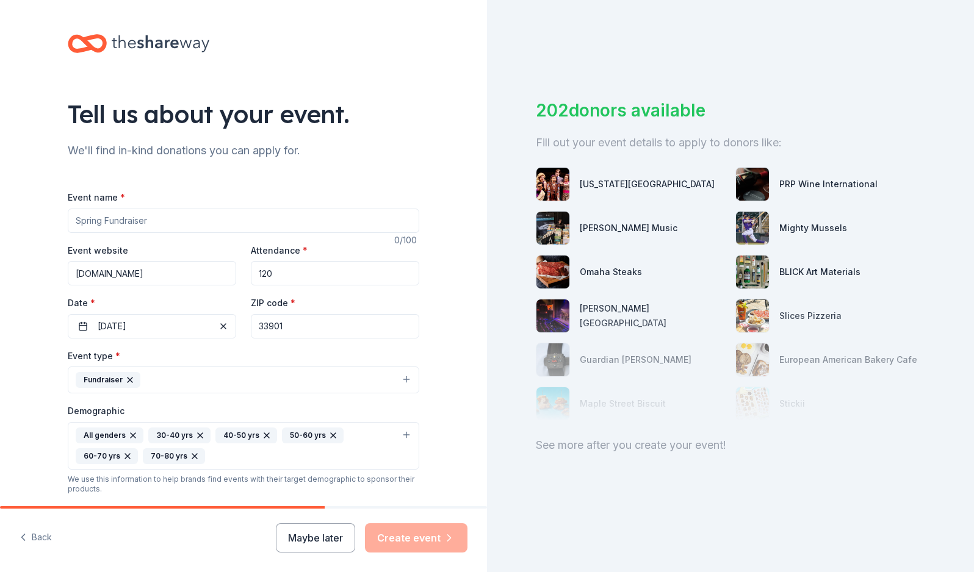
click at [168, 217] on input "Event name *" at bounding box center [243, 221] width 351 height 24
type input "Cooking for the Arts"
click at [403, 533] on button "Create event" at bounding box center [416, 537] width 102 height 29
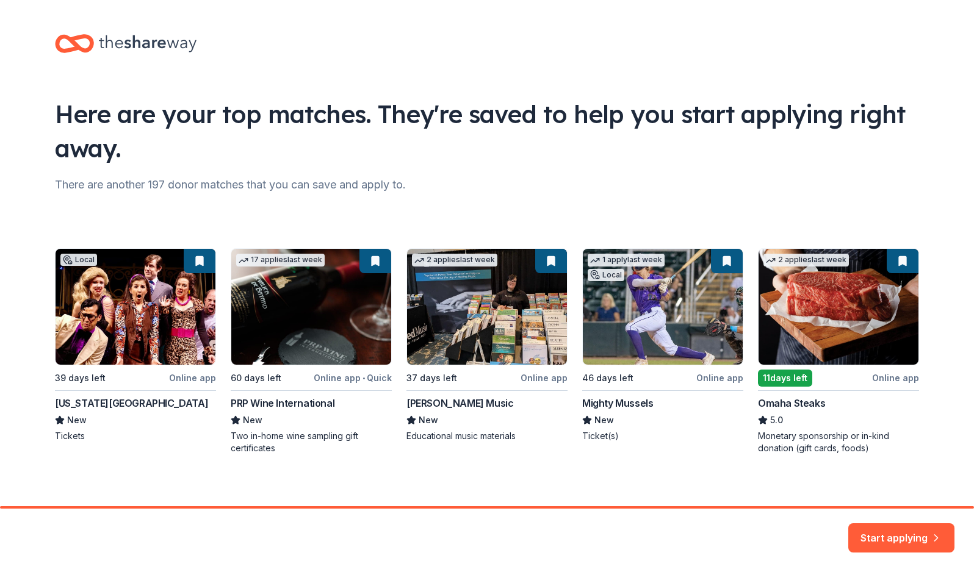
scroll to position [7, 0]
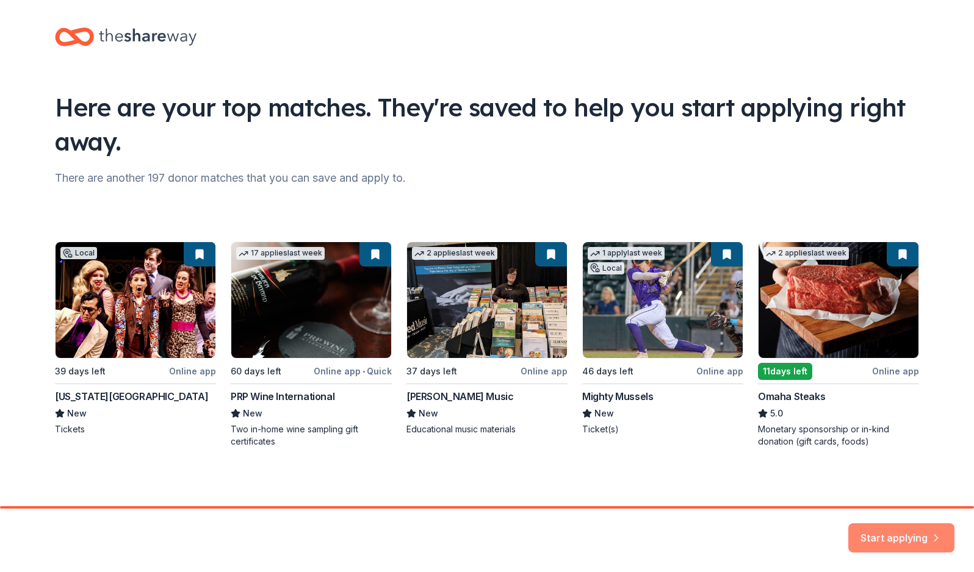
click at [891, 530] on button "Start applying" at bounding box center [901, 531] width 106 height 29
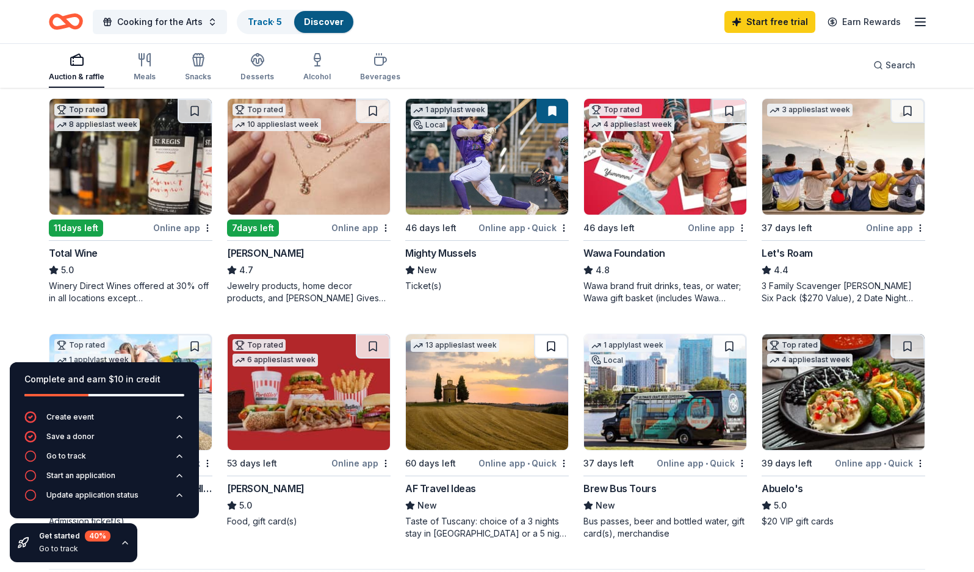
scroll to position [628, 0]
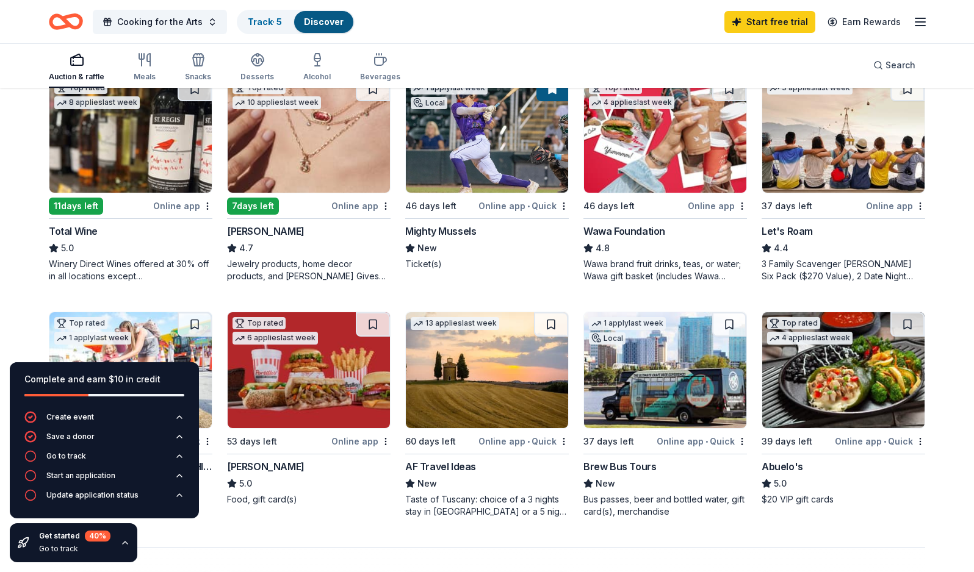
click at [352, 164] on img at bounding box center [309, 135] width 162 height 116
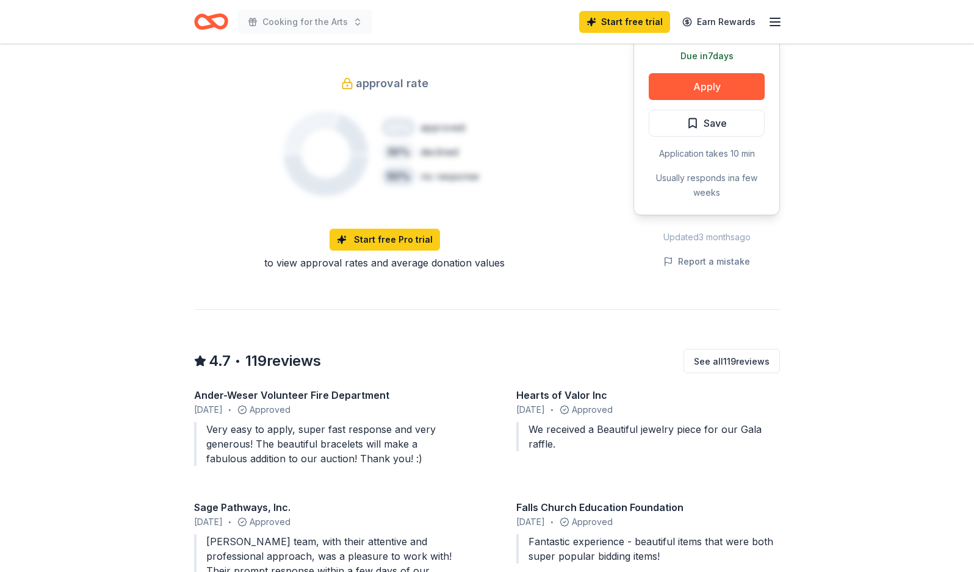
scroll to position [986, 0]
click at [684, 80] on button "Apply" at bounding box center [706, 87] width 116 height 27
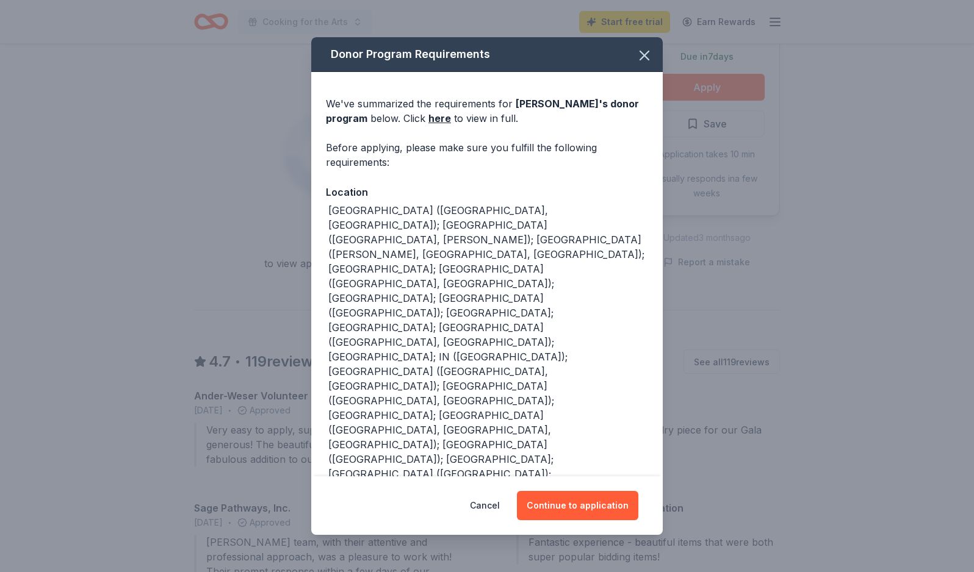
scroll to position [36, 0]
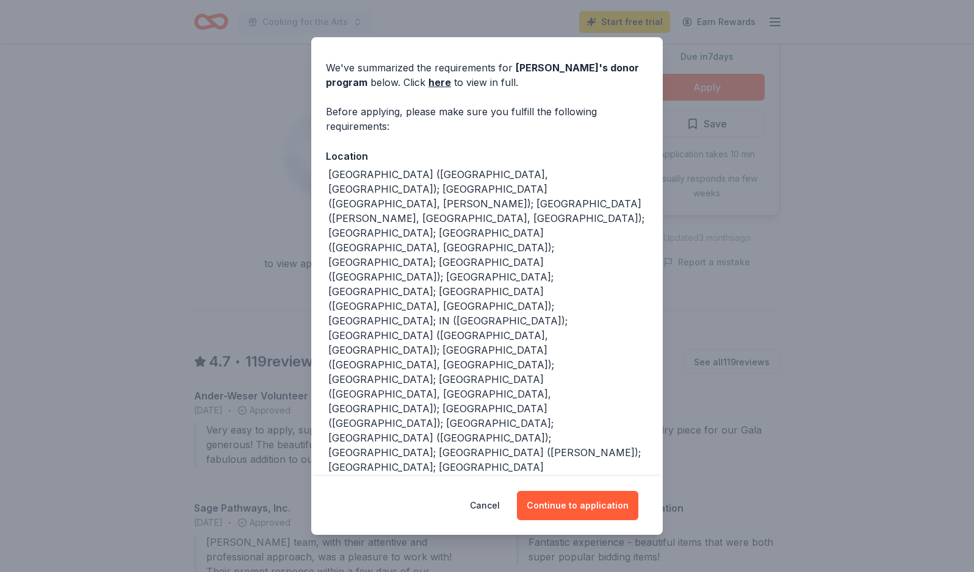
click at [578, 489] on div "Cancel Continue to application" at bounding box center [486, 505] width 351 height 59
click at [566, 508] on button "Continue to application" at bounding box center [577, 505] width 121 height 29
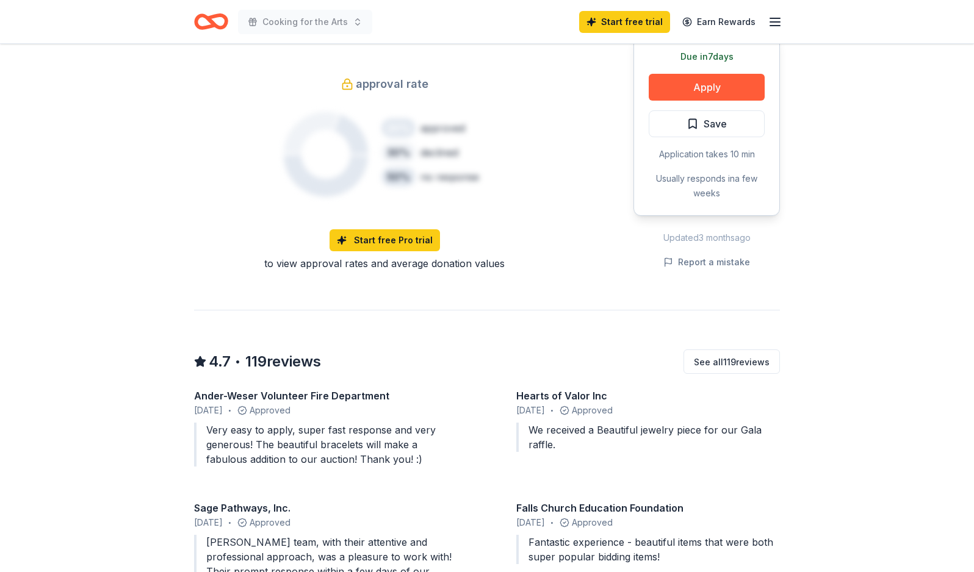
scroll to position [1002, 0]
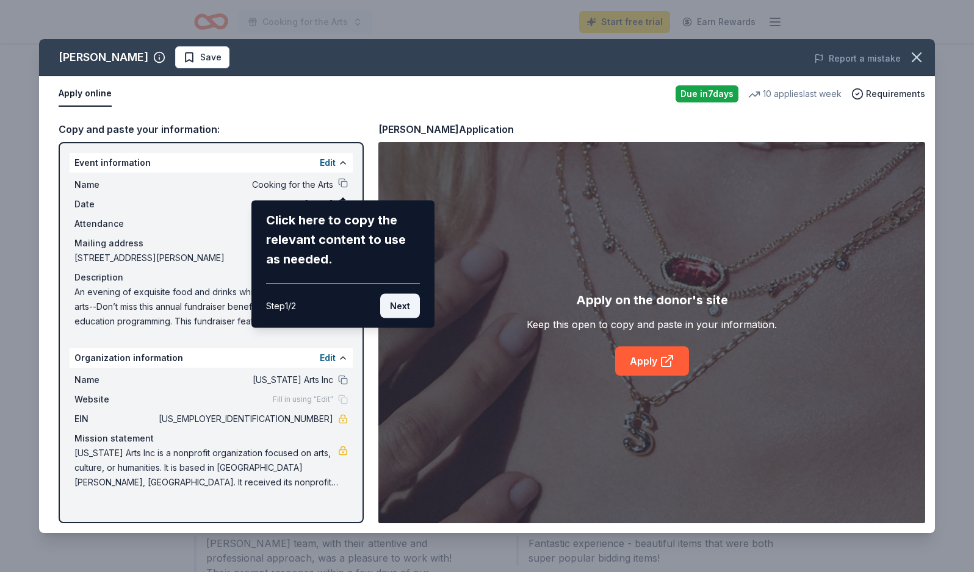
click at [393, 300] on button "Next" at bounding box center [400, 306] width 40 height 24
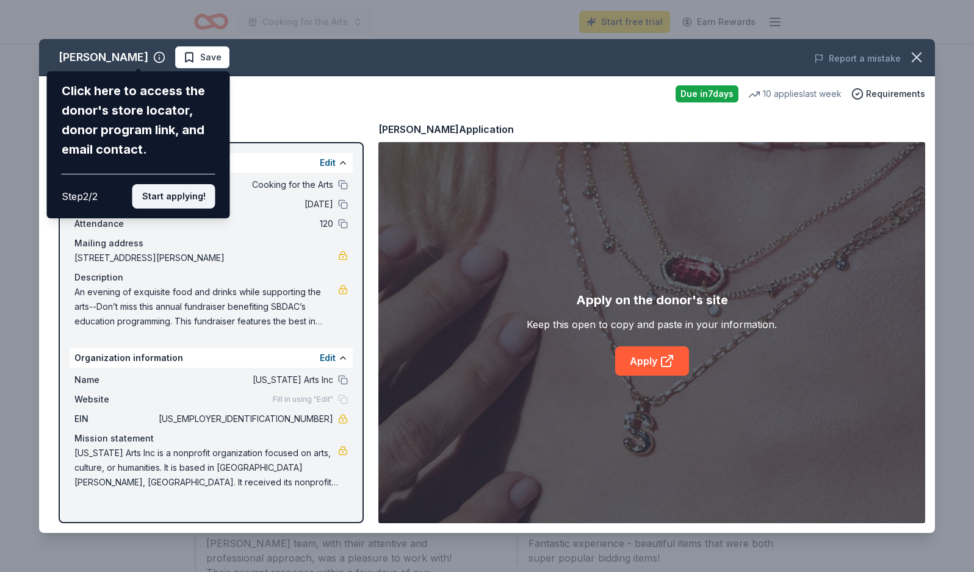
click at [195, 194] on button "Start applying!" at bounding box center [173, 196] width 83 height 24
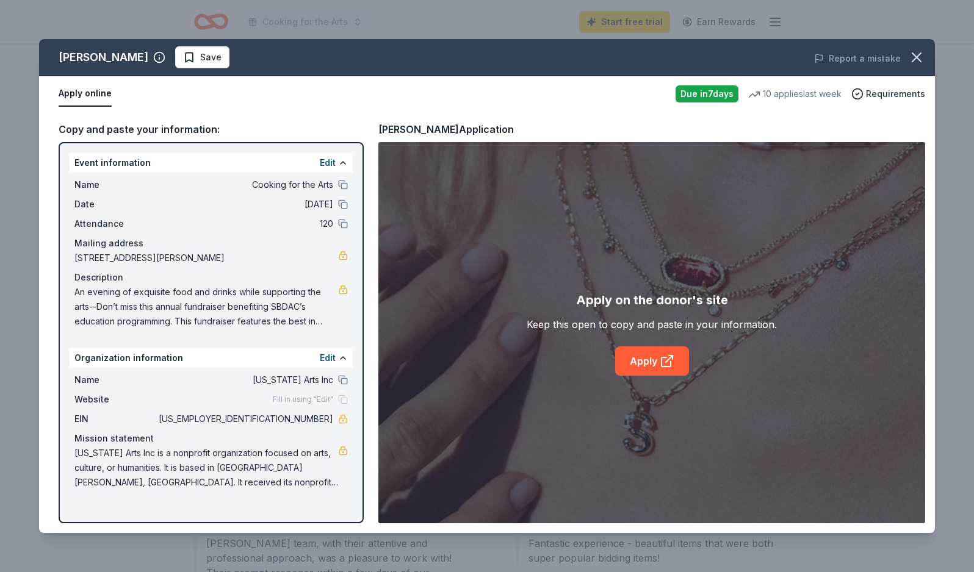
click at [639, 365] on div "[PERSON_NAME] Save Report a mistake Apply online Due [DATE] 10 applies last wee…" at bounding box center [487, 286] width 896 height 494
click at [647, 357] on link "Apply" at bounding box center [652, 361] width 74 height 29
click at [913, 56] on icon "button" at bounding box center [916, 57] width 17 height 17
